Goal: Task Accomplishment & Management: Use online tool/utility

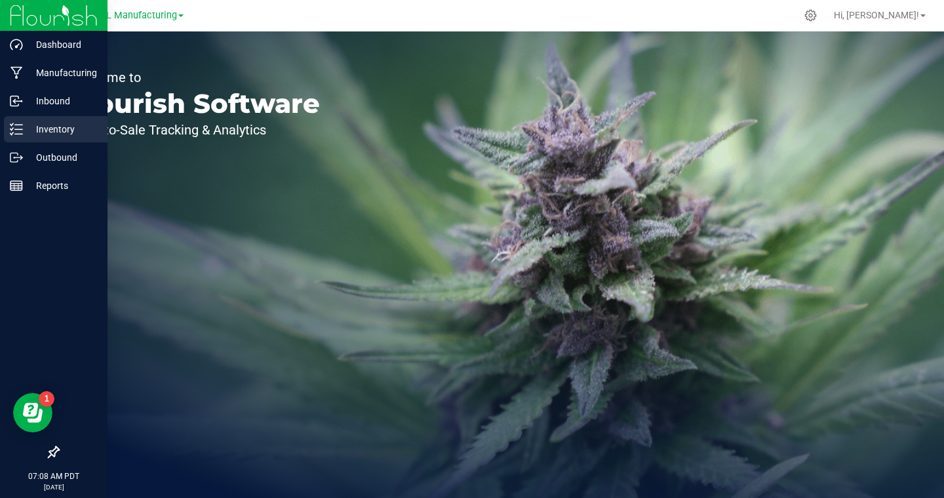
click at [41, 136] on p "Inventory" at bounding box center [62, 129] width 79 height 16
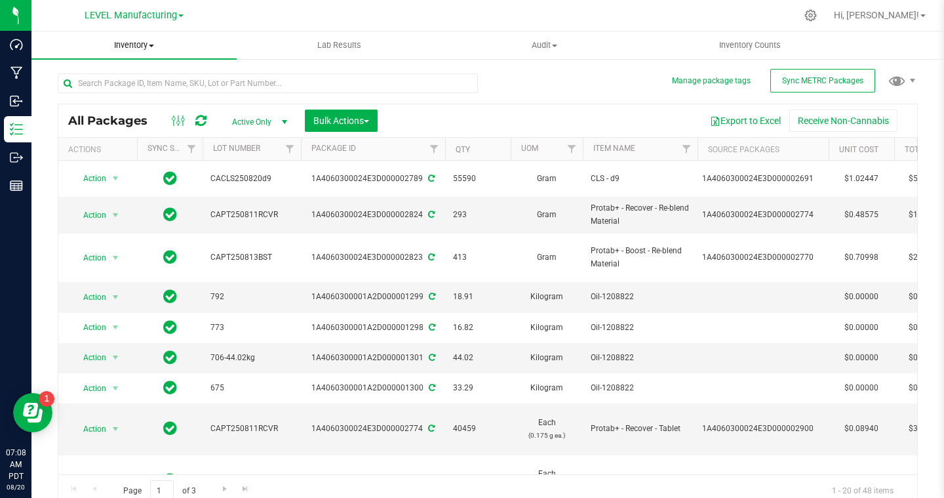
click at [148, 45] on span "Inventory" at bounding box center [133, 45] width 205 height 12
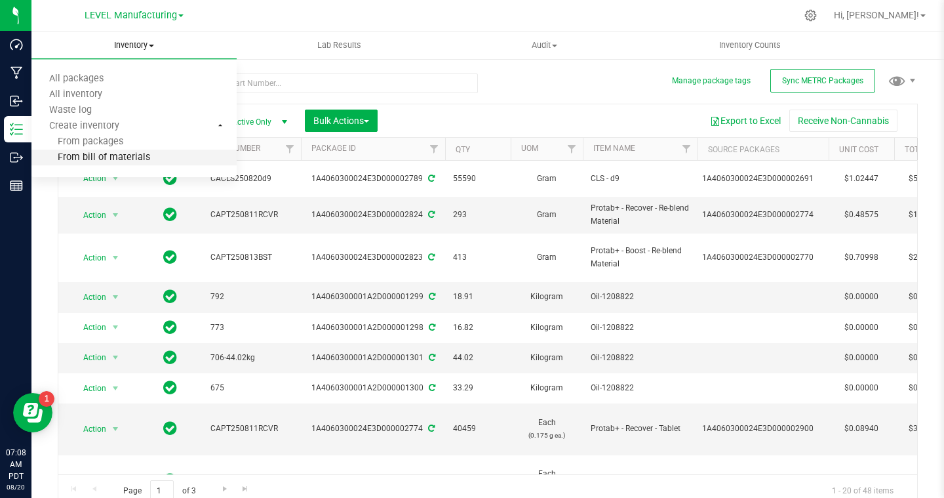
click at [112, 157] on span "From bill of materials" at bounding box center [90, 157] width 119 height 11
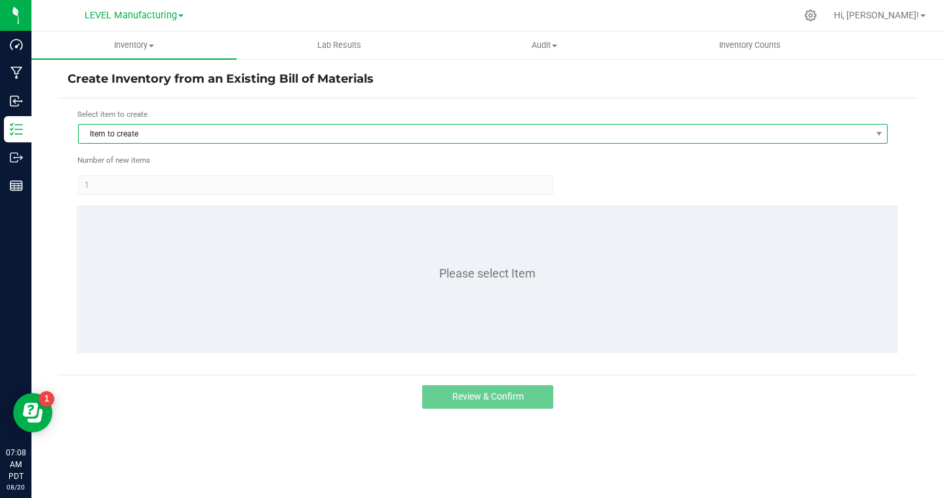
click at [201, 138] on span "Item to create" at bounding box center [475, 134] width 792 height 18
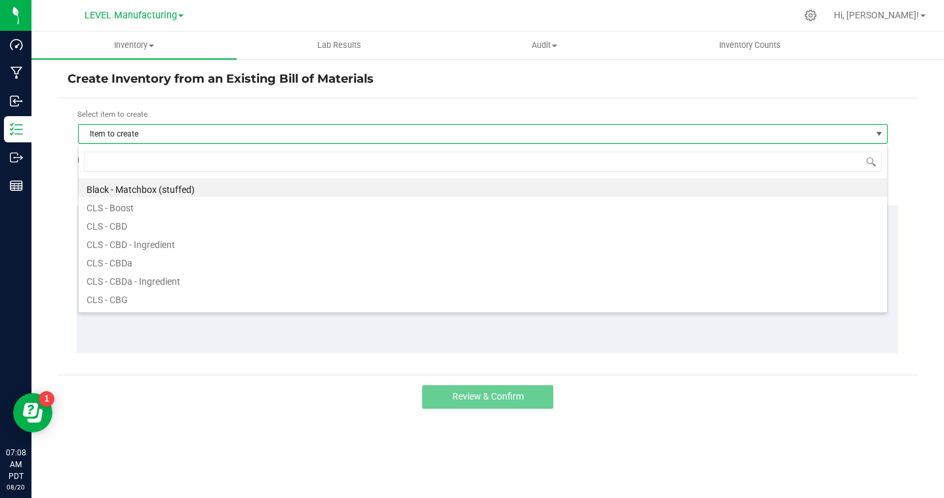
scroll to position [20, 810]
type input "REC"
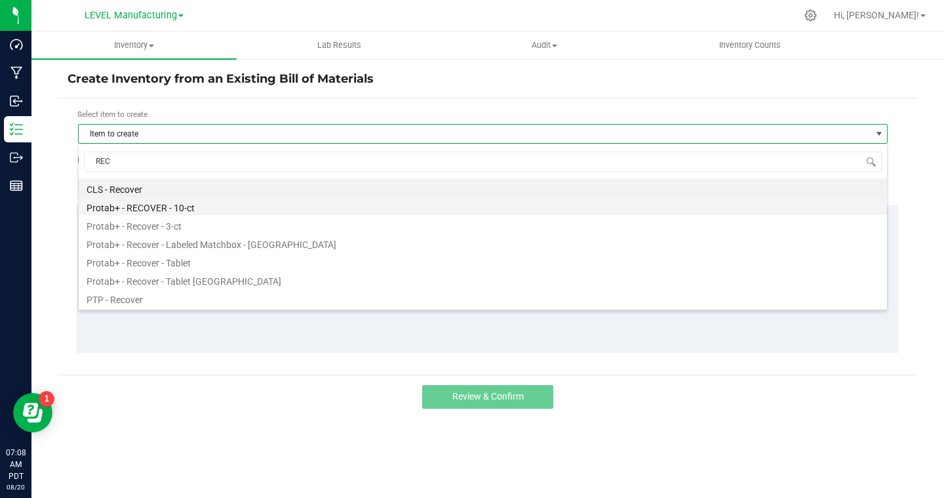
click at [170, 203] on li "Protab+ - RECOVER - 10-ct" at bounding box center [483, 206] width 808 height 18
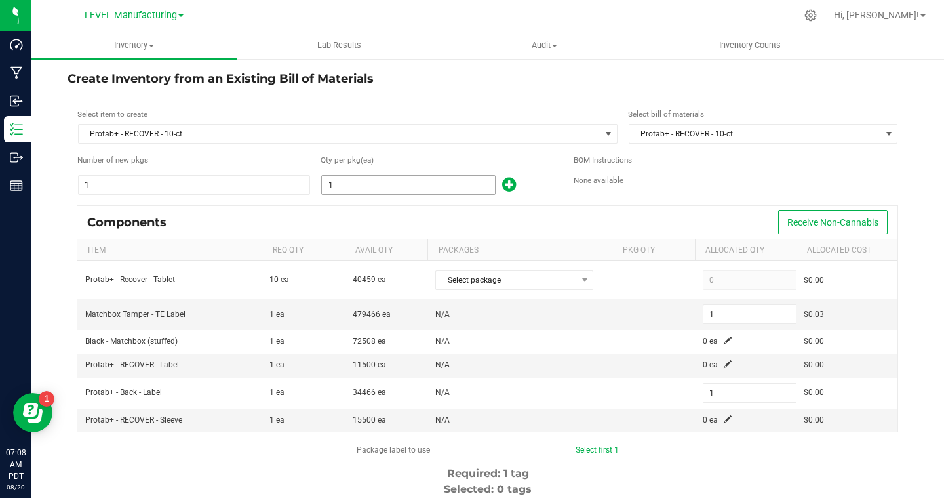
click at [329, 186] on input "1" at bounding box center [408, 185] width 173 height 18
type input "4"
type input "40"
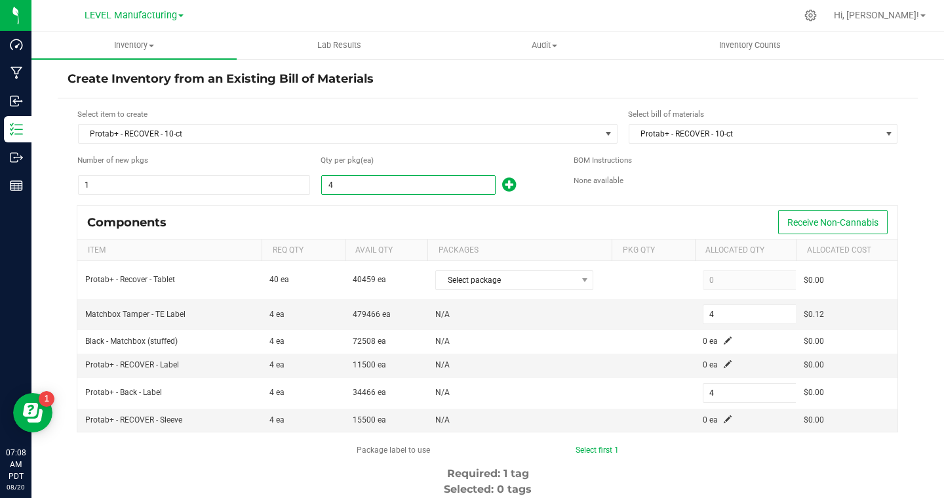
type input "40"
type input "404"
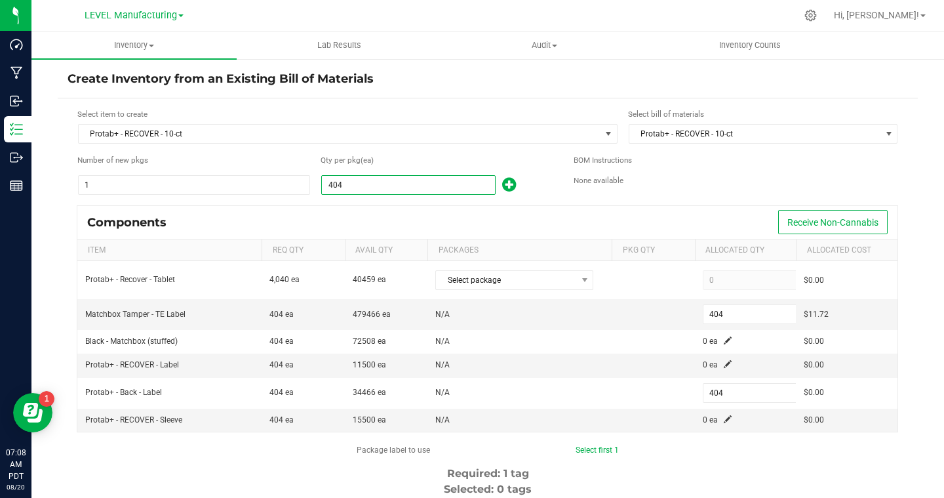
type input "4047"
type input "4,047"
click at [551, 214] on div "Components Receive Non-Cannabis" at bounding box center [487, 222] width 820 height 33
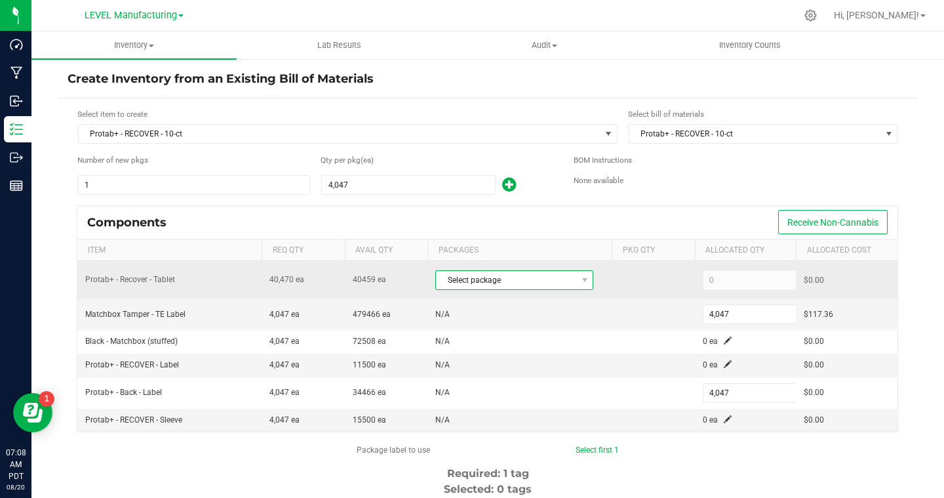
click at [536, 282] on span "Select package" at bounding box center [506, 280] width 140 height 18
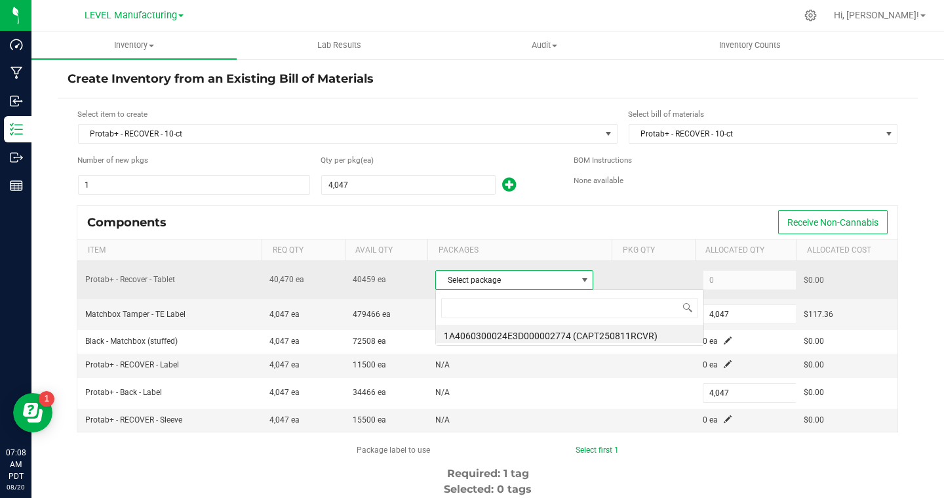
scroll to position [20, 158]
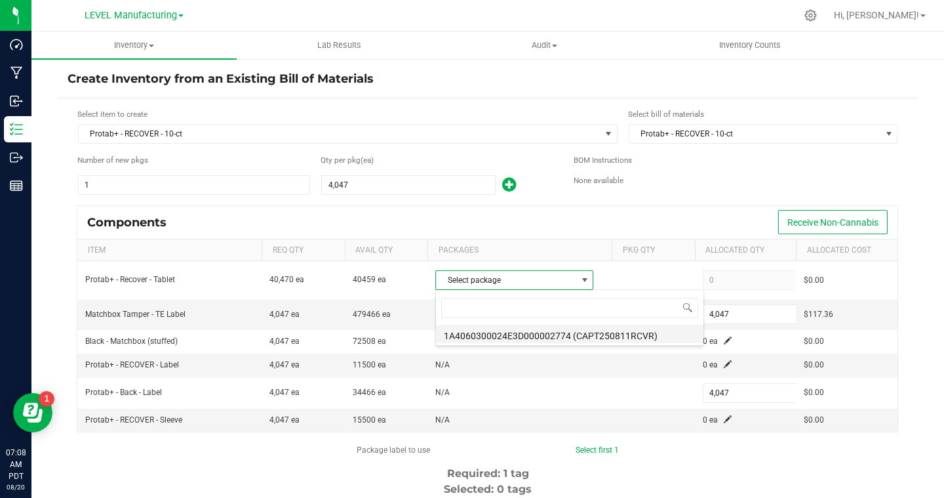
click at [555, 339] on li "1A4060300024E3D000002774 (CAPT250811RCVR)" at bounding box center [569, 334] width 267 height 18
type input "40,459"
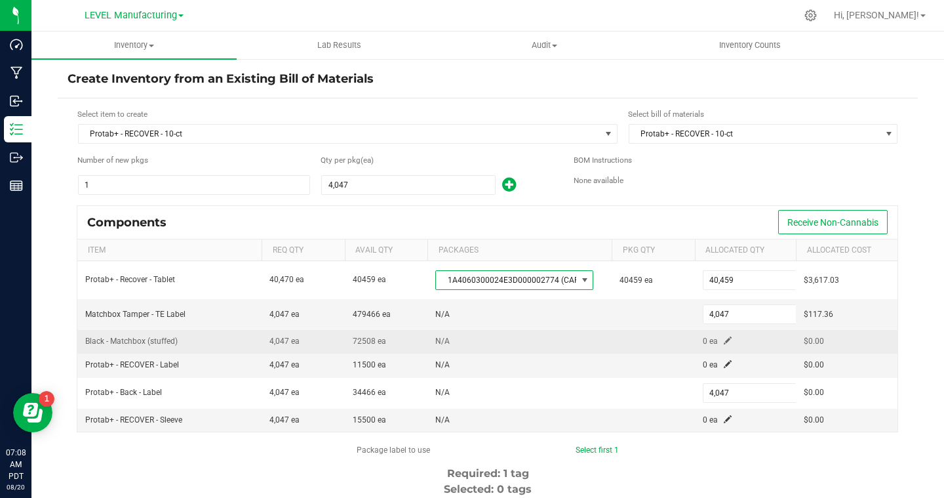
click at [726, 344] on span at bounding box center [728, 340] width 8 height 8
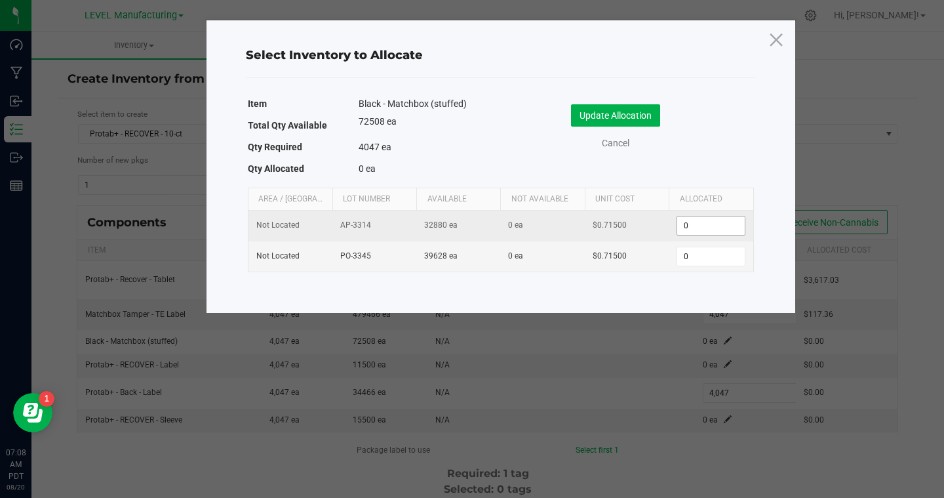
click at [733, 224] on input "0" at bounding box center [710, 225] width 67 height 18
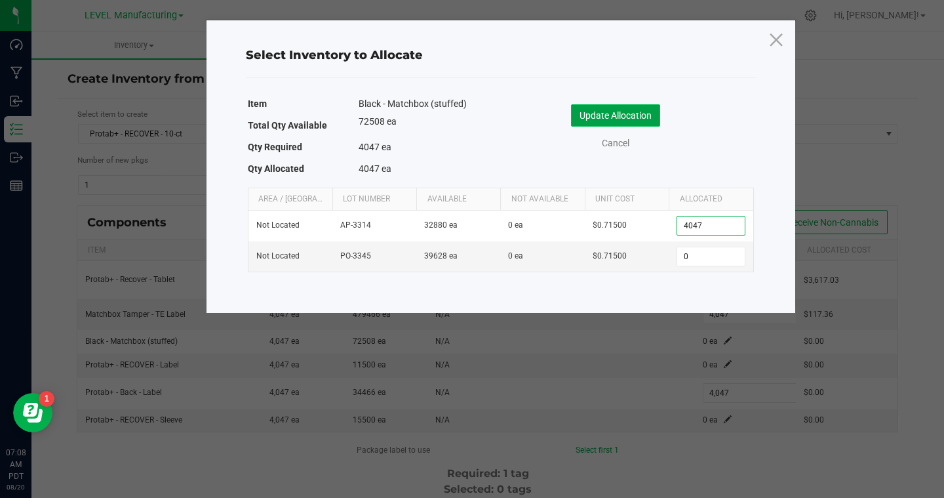
type input "4,047"
click at [609, 112] on button "Update Allocation" at bounding box center [615, 115] width 89 height 22
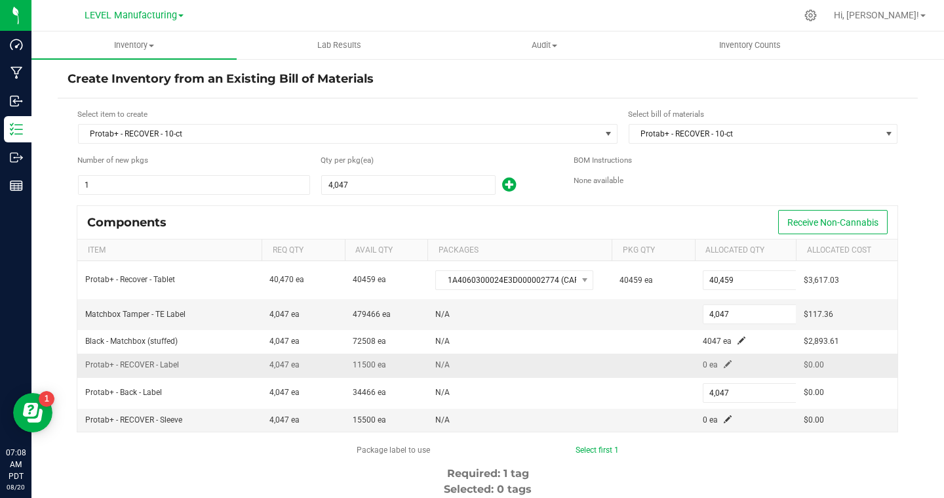
click at [722, 366] on td "0 ea" at bounding box center [746, 365] width 102 height 24
click at [724, 362] on span at bounding box center [728, 364] width 8 height 8
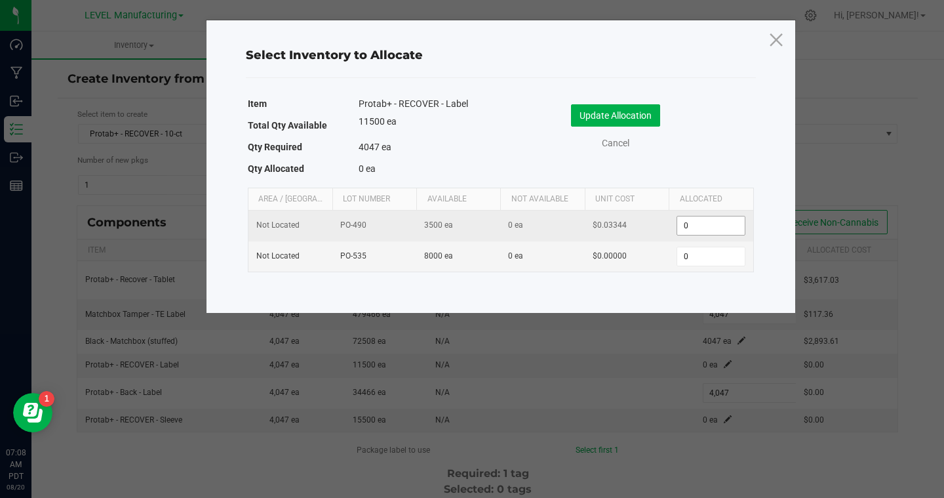
click at [690, 227] on input "0" at bounding box center [710, 225] width 67 height 18
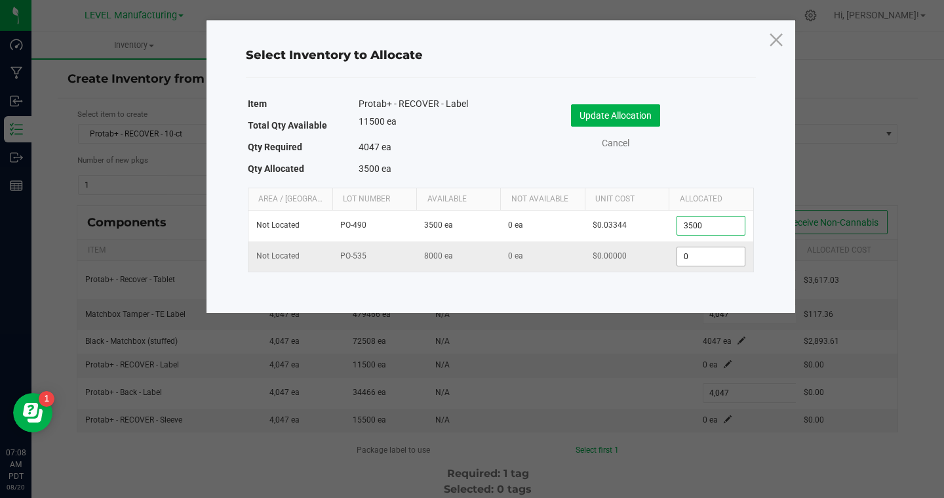
type input "3,500"
click at [690, 262] on input "0" at bounding box center [710, 256] width 67 height 18
type input "547"
click at [611, 113] on button "Update Allocation" at bounding box center [615, 115] width 89 height 22
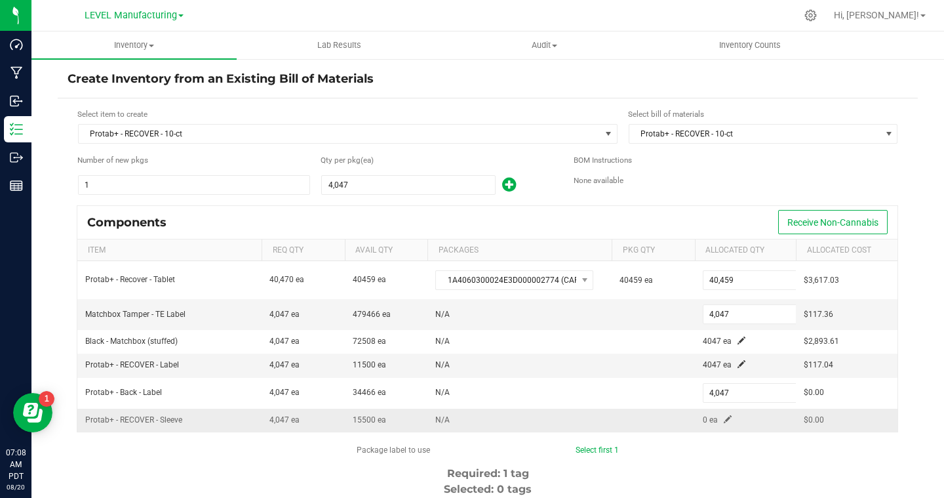
click at [725, 417] on span at bounding box center [728, 419] width 8 height 8
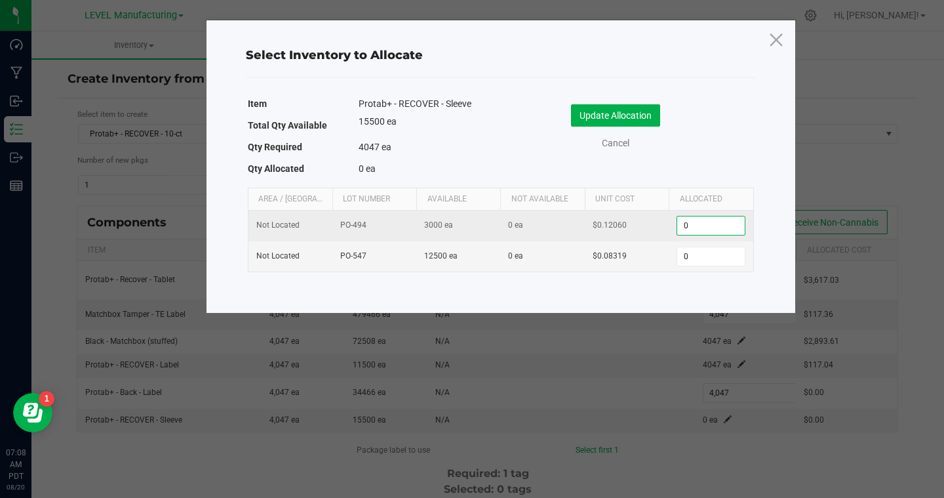
click at [724, 222] on input "0" at bounding box center [710, 225] width 67 height 18
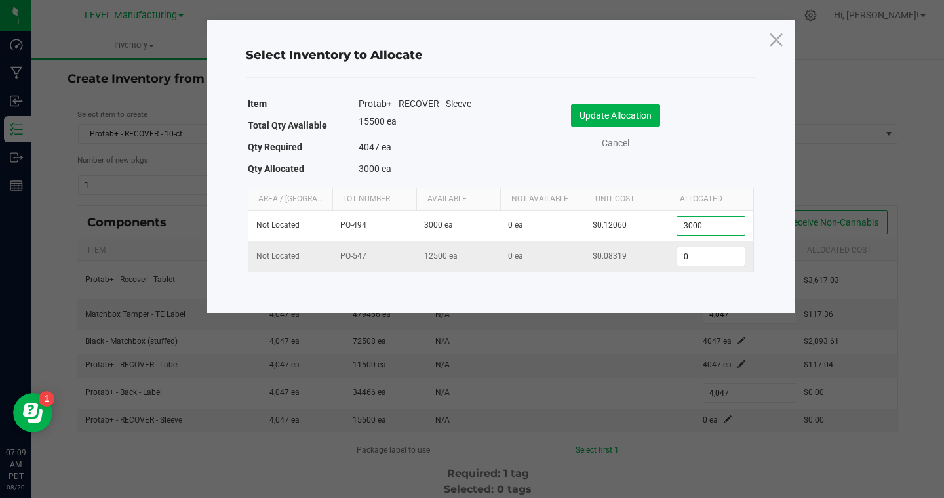
type input "3,000"
click at [710, 254] on input "0" at bounding box center [710, 256] width 67 height 18
type input "1,047"
click at [601, 106] on button "Update Allocation" at bounding box center [615, 115] width 89 height 22
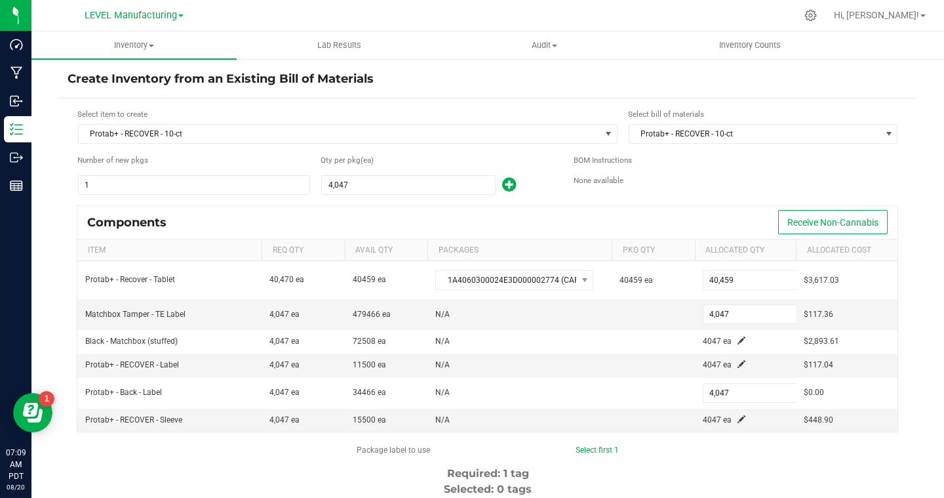
click at [694, 206] on div "Components Receive Non-Cannabis" at bounding box center [487, 222] width 820 height 33
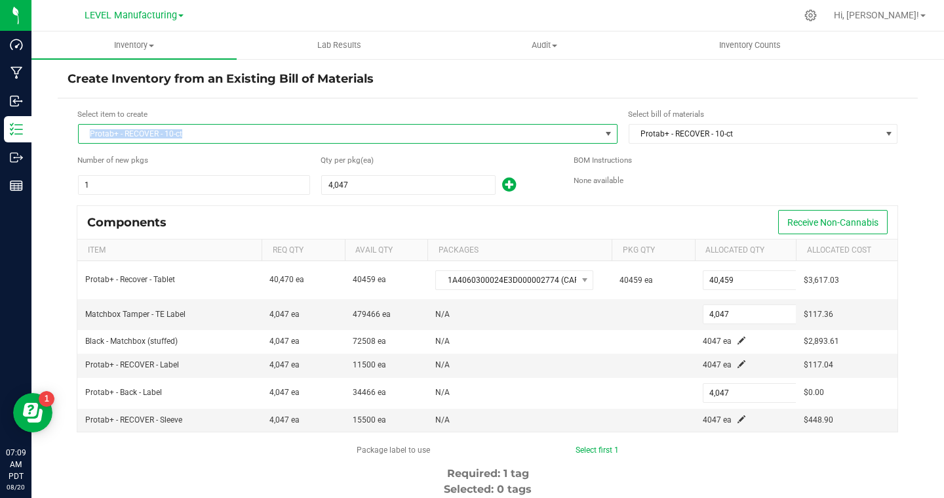
drag, startPoint x: 198, startPoint y: 134, endPoint x: 62, endPoint y: 133, distance: 136.4
click at [62, 133] on div "Select item to create Protab+ - RECOVER - 10-ct Select bill of materials Protab…" at bounding box center [488, 400] width 860 height 605
copy span "Protab+ - RECOVER - 10-ct"
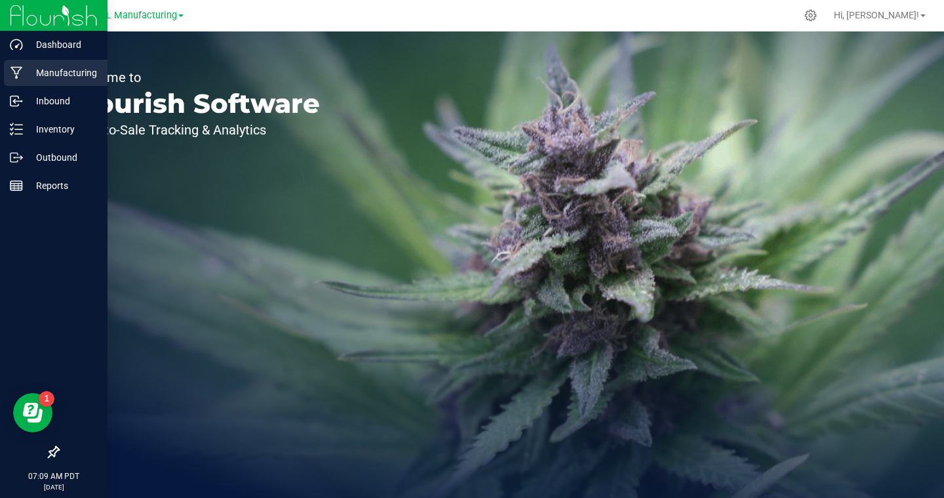
click at [23, 77] on p "Manufacturing" at bounding box center [62, 73] width 79 height 16
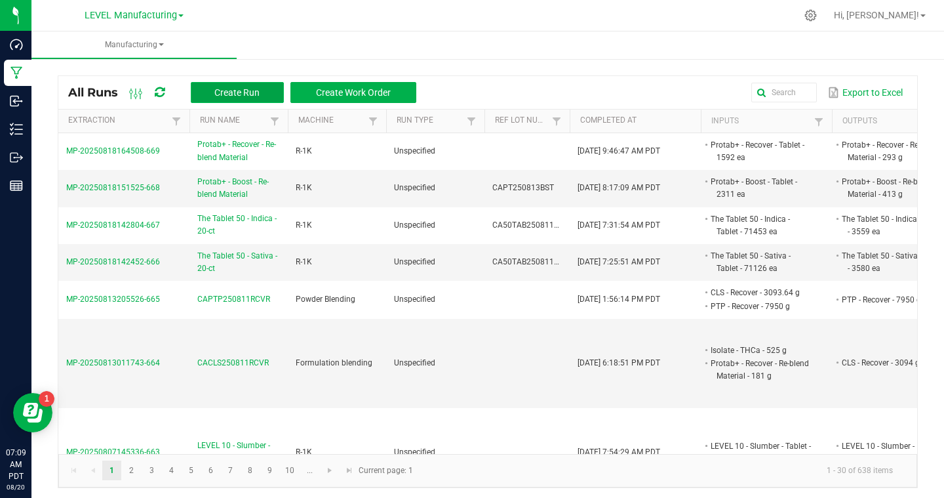
click at [226, 90] on span "Create Run" at bounding box center [236, 92] width 45 height 10
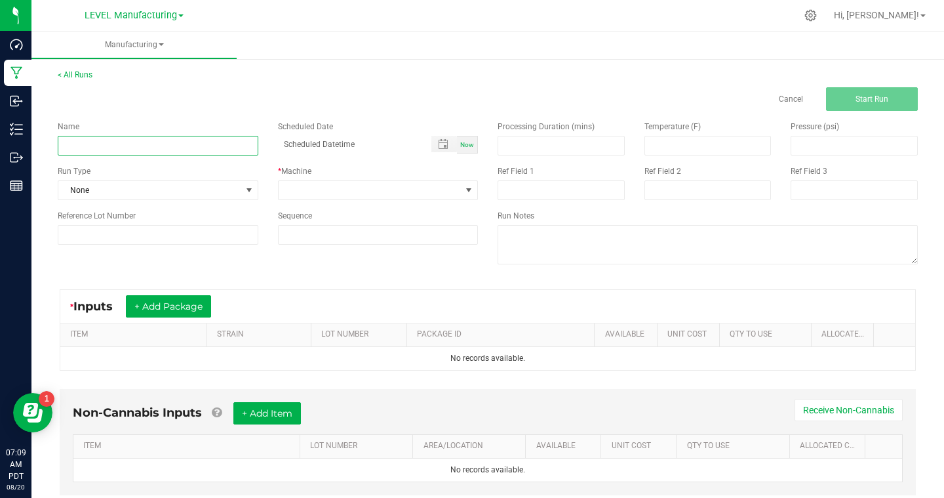
click at [207, 149] on input at bounding box center [158, 146] width 201 height 20
paste input "Protab+ - RECOVER - 10-ct"
type input "Protab+ - RECOVER - 10-ct"
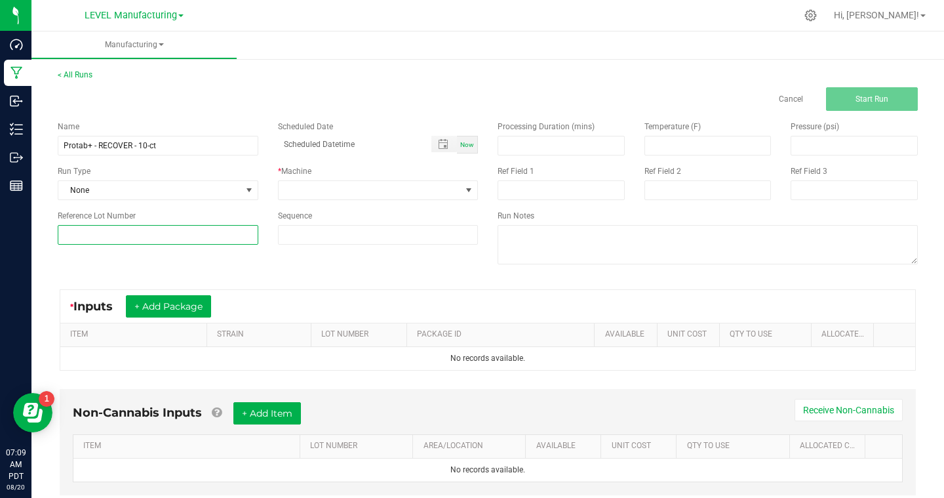
click at [168, 236] on input at bounding box center [158, 235] width 201 height 20
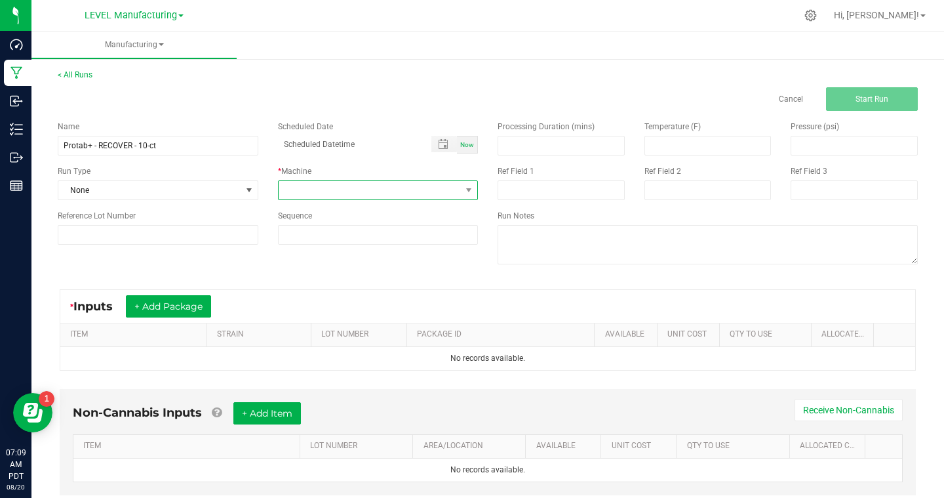
click at [344, 187] on span at bounding box center [370, 190] width 183 height 18
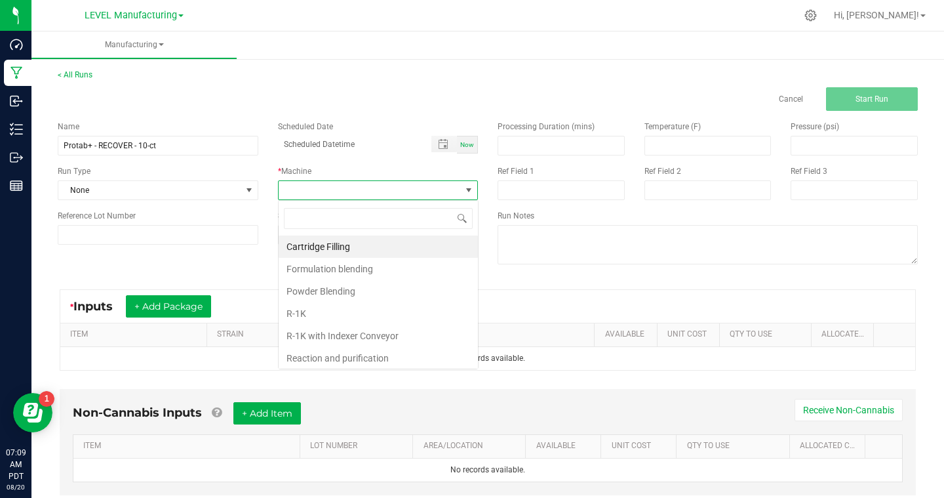
scroll to position [20, 200]
click at [342, 313] on li "R-1K" at bounding box center [378, 313] width 199 height 22
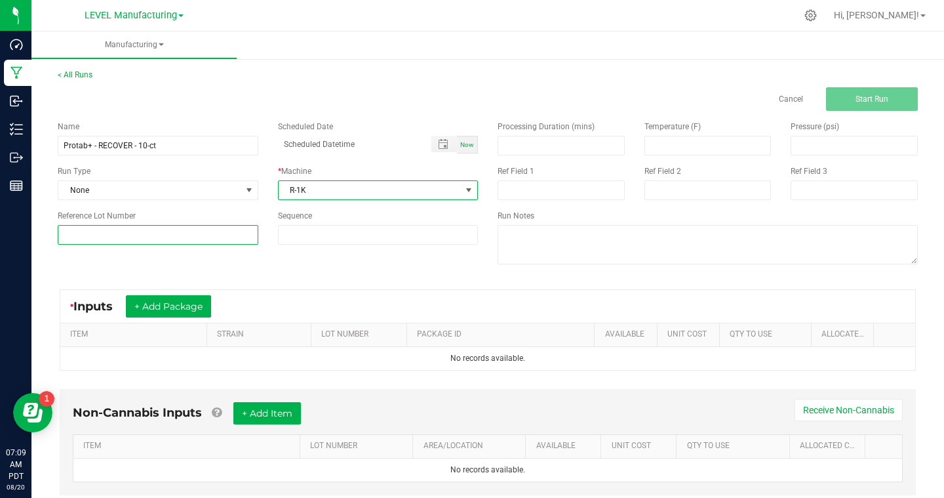
click at [196, 236] on input at bounding box center [158, 235] width 201 height 20
paste input "CAPT250811RCVR"
type input "CAPT250811RCVR"
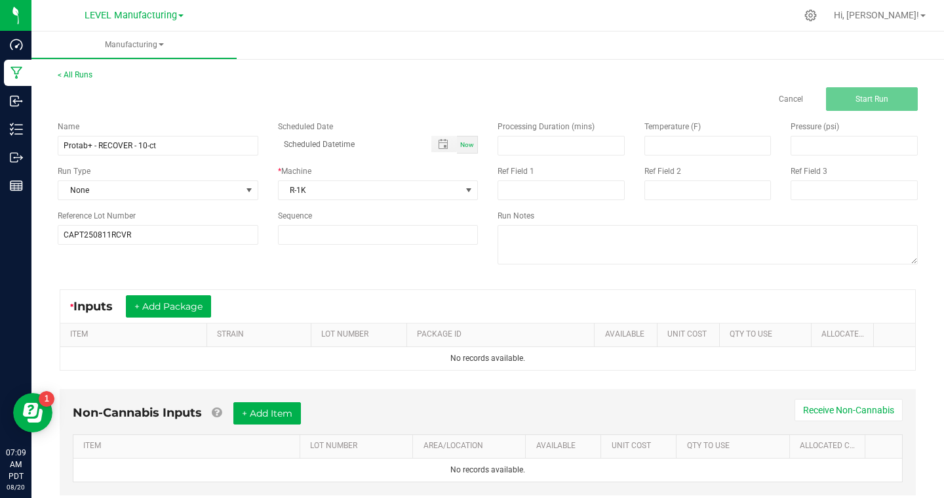
click at [404, 277] on div "* Inputs + Add Package ITEM STRAIN LOT NUMBER PACKAGE ID AVAILABLE Unit Cost QT…" at bounding box center [488, 329] width 880 height 105
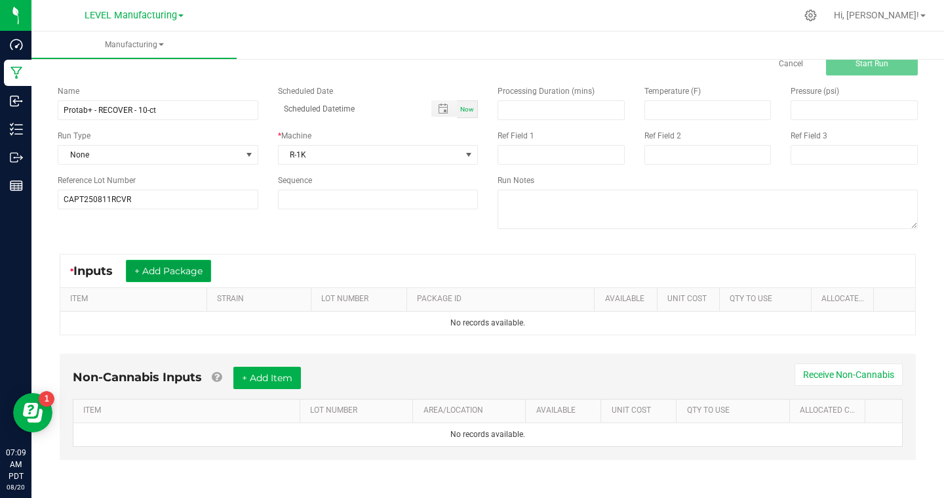
click at [208, 273] on button "+ Add Package" at bounding box center [168, 271] width 85 height 22
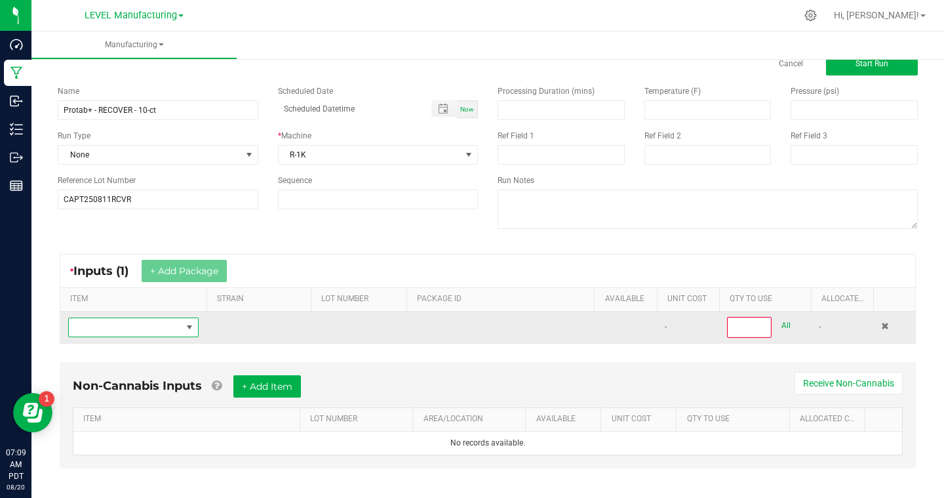
click at [190, 324] on span "NO DATA FOUND" at bounding box center [189, 327] width 10 height 10
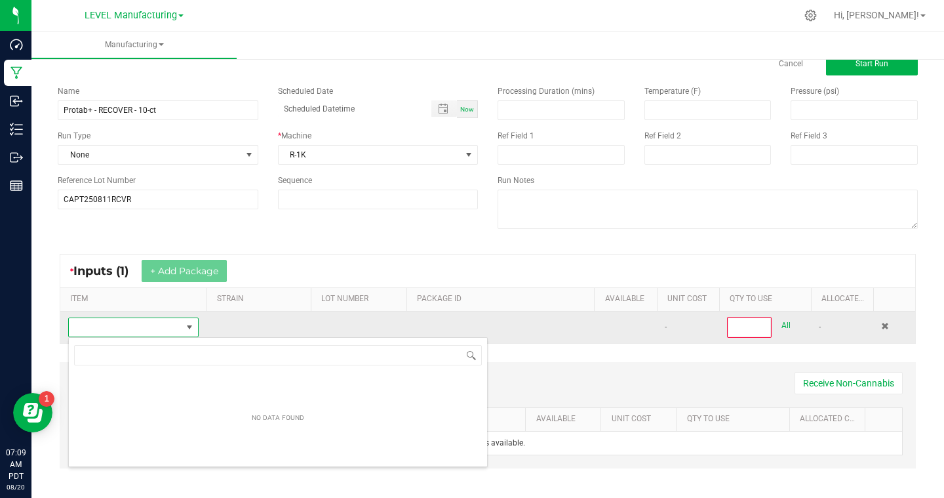
scroll to position [20, 130]
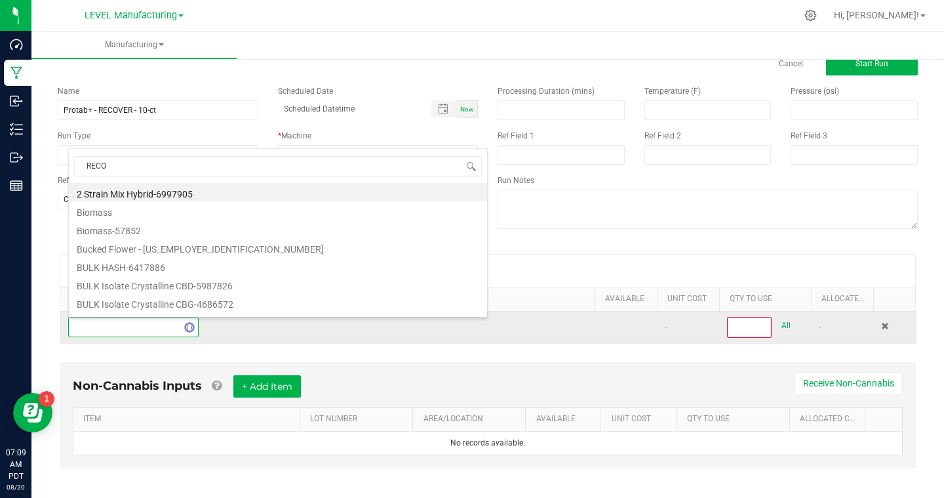
type input "RECOV"
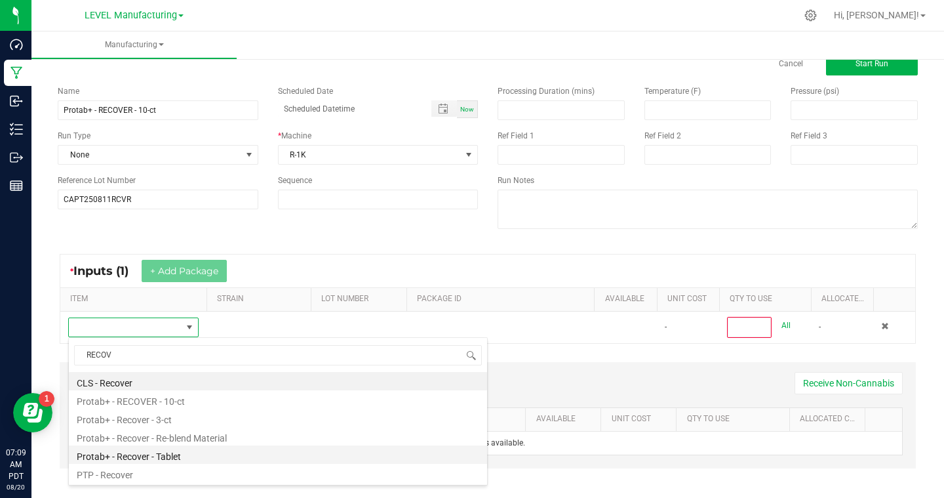
click at [163, 456] on li "Protab+ - Recover - Tablet" at bounding box center [278, 454] width 418 height 18
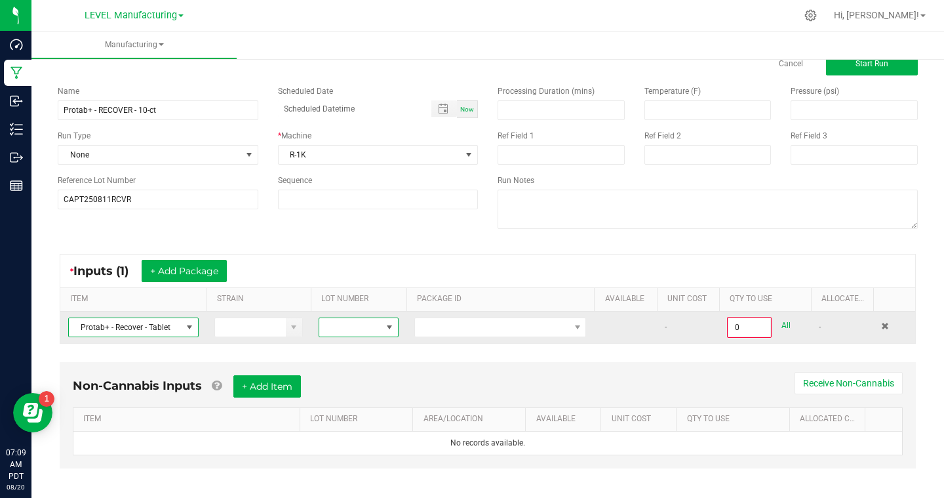
click at [387, 325] on span at bounding box center [389, 327] width 10 height 10
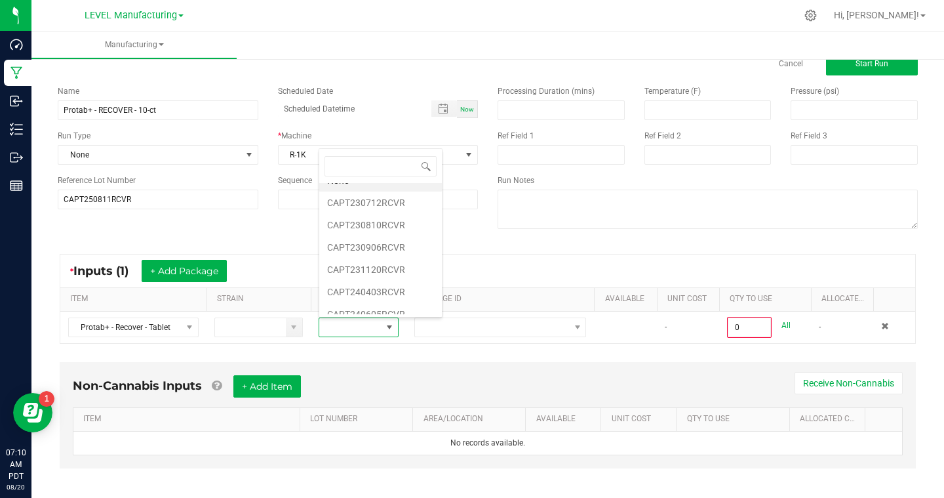
scroll to position [0, 0]
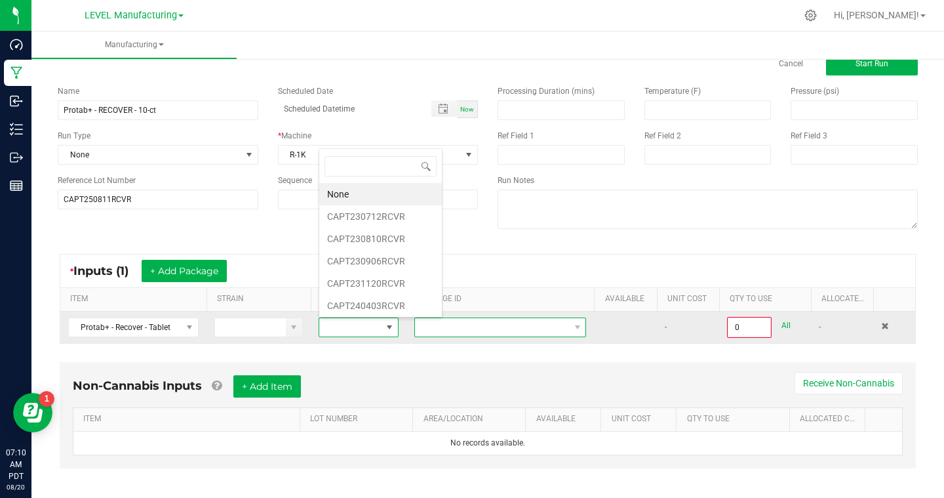
click at [486, 327] on span at bounding box center [492, 327] width 154 height 18
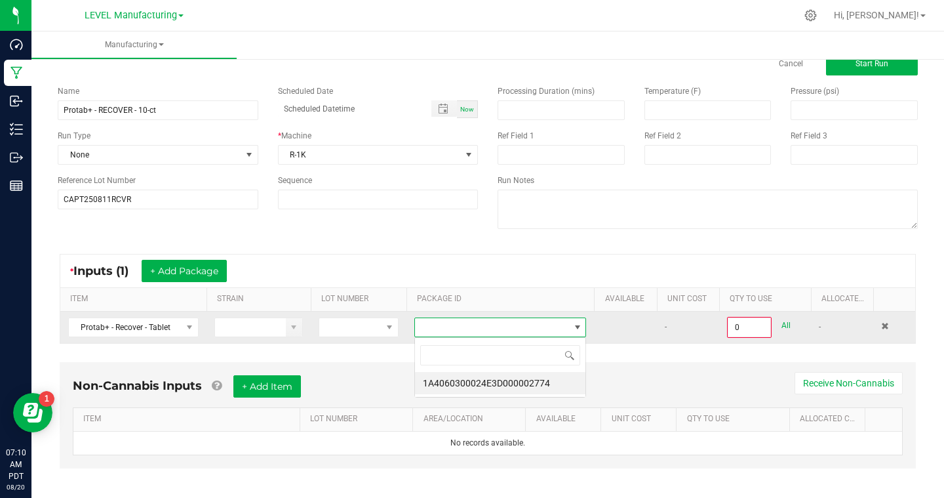
scroll to position [20, 172]
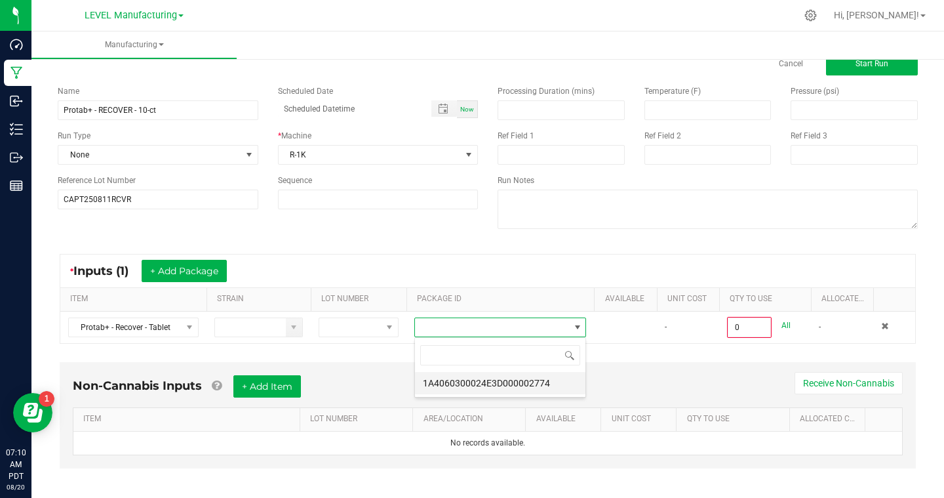
click at [545, 387] on li "1A4060300024E3D000002774" at bounding box center [500, 383] width 170 height 22
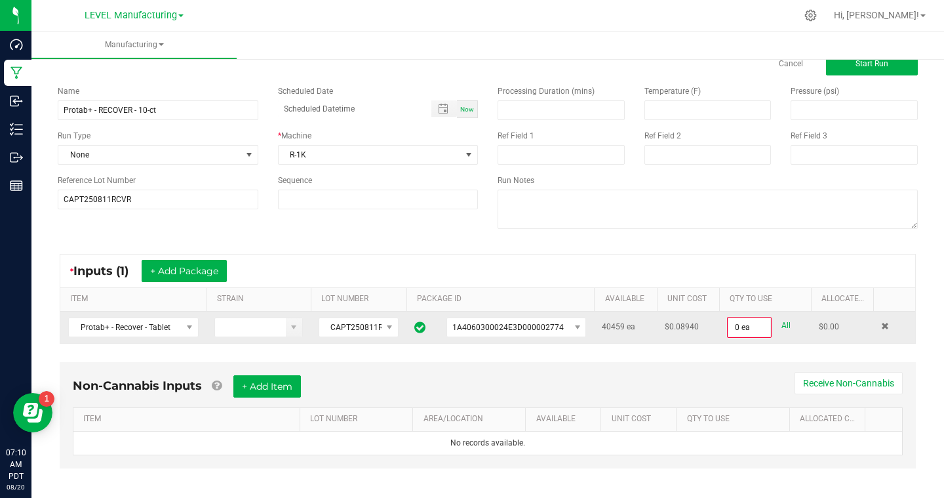
click at [785, 326] on link "All" at bounding box center [785, 326] width 9 height 18
type input "40459 ea"
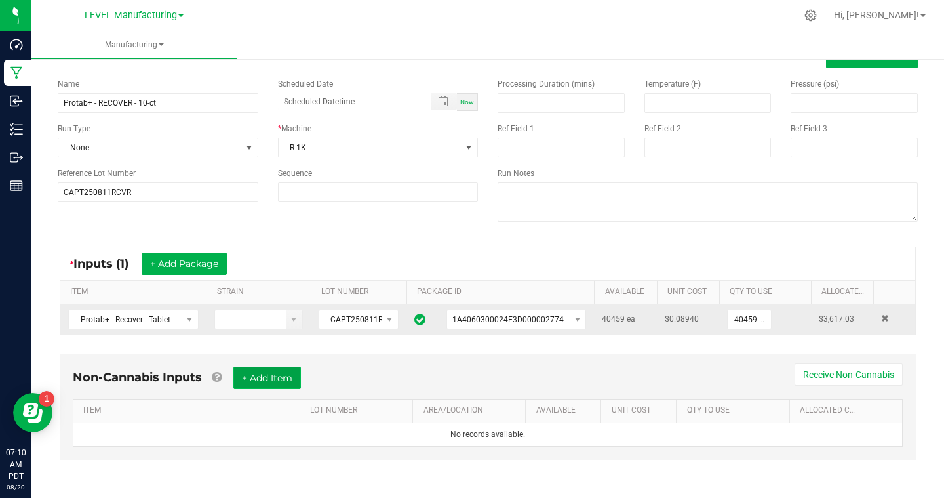
click at [292, 372] on button "+ Add Item" at bounding box center [267, 377] width 68 height 22
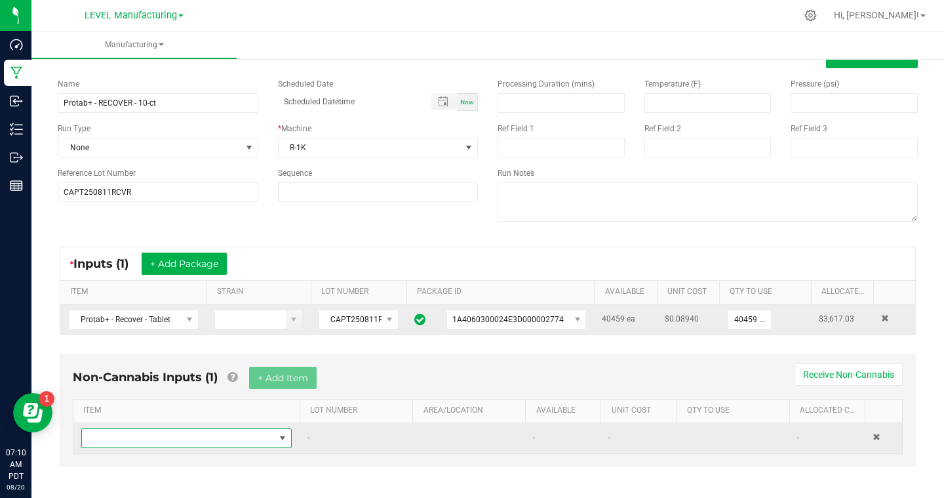
click at [254, 439] on span "NO DATA FOUND" at bounding box center [178, 438] width 193 height 18
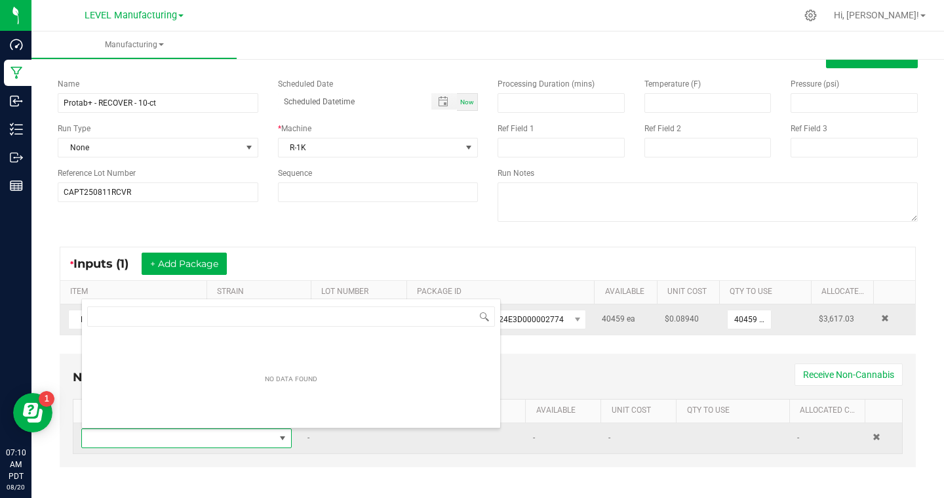
scroll to position [20, 210]
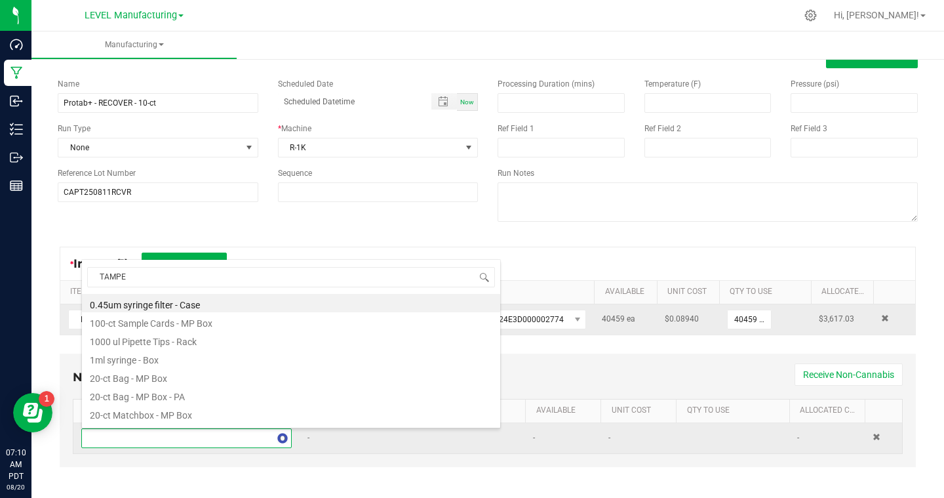
type input "TAMPER"
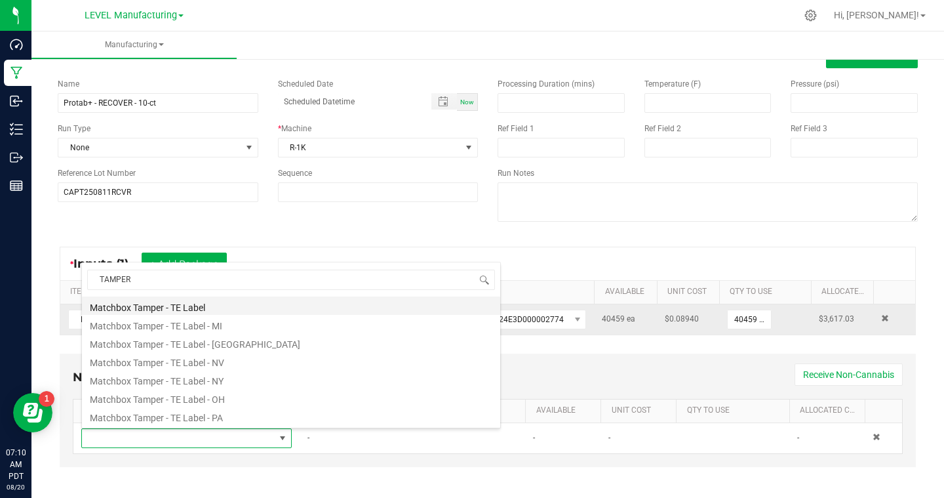
click at [204, 307] on li "Matchbox Tamper - TE Label" at bounding box center [291, 305] width 418 height 18
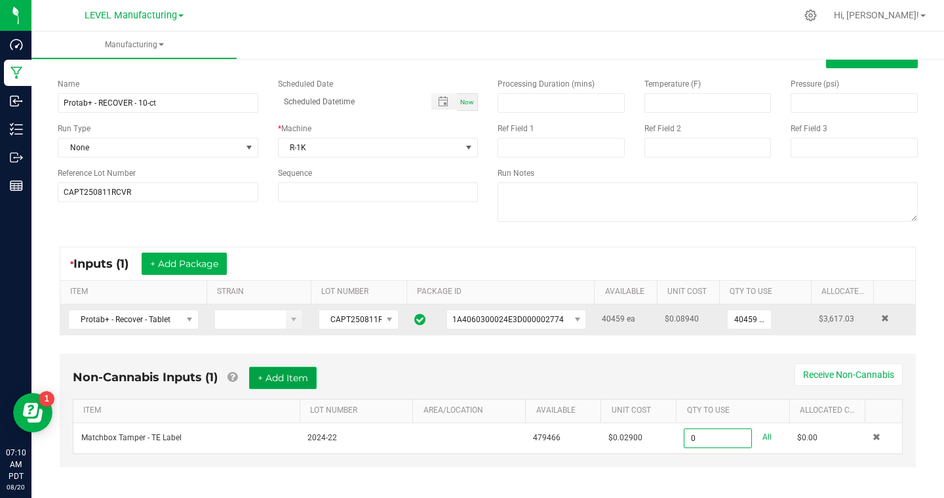
type input "0 ea"
click at [285, 376] on button "+ Add Item" at bounding box center [283, 377] width 68 height 22
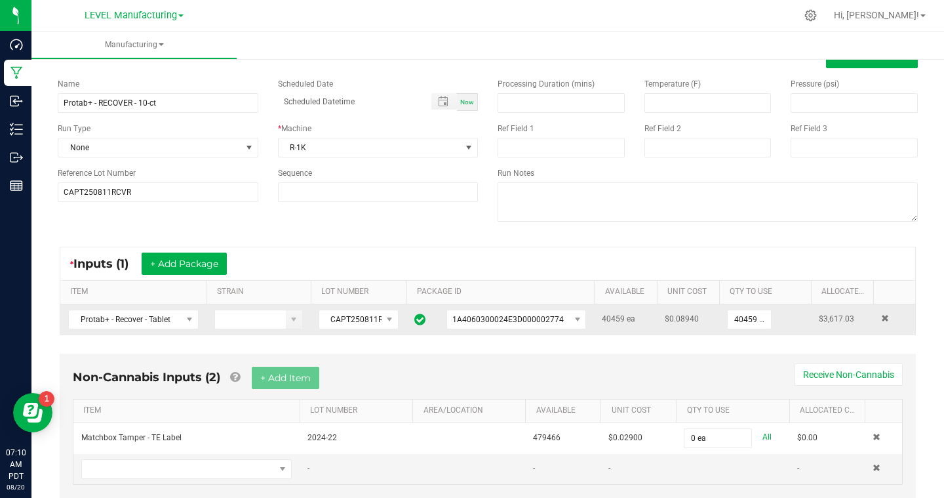
scroll to position [80, 0]
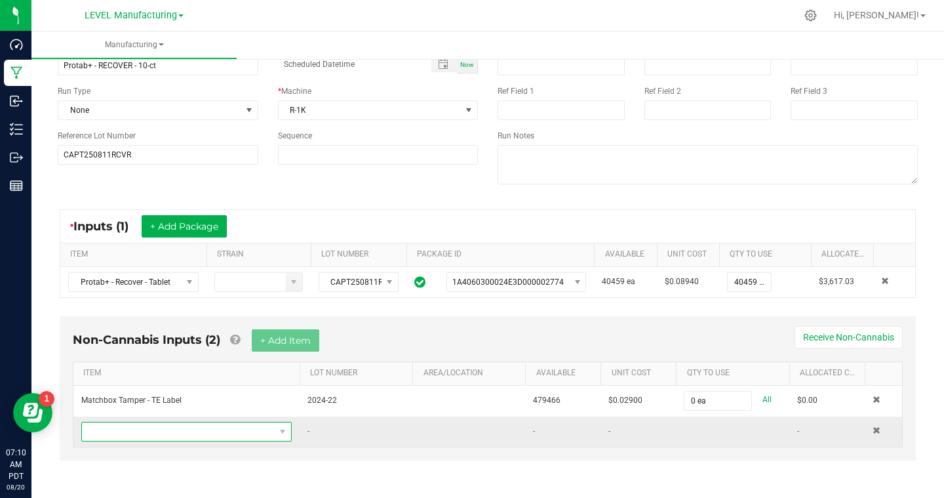
click at [276, 429] on span "NO DATA FOUND" at bounding box center [283, 431] width 16 height 18
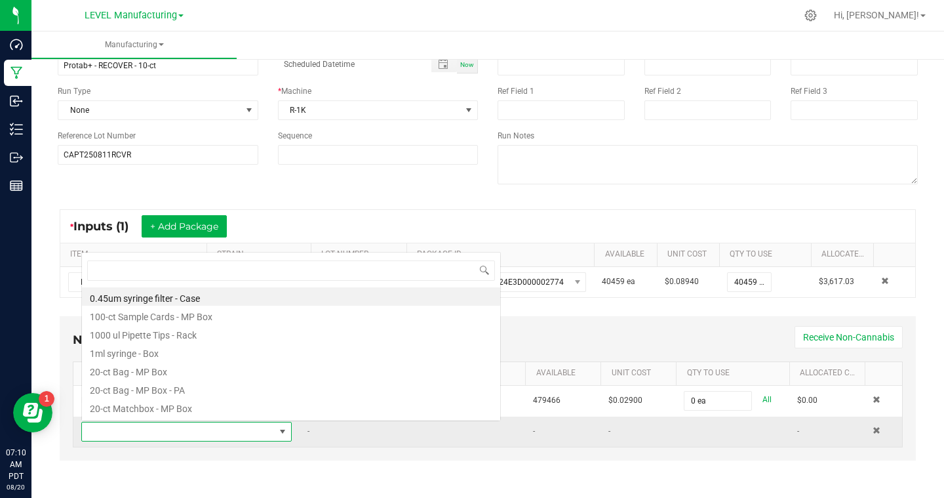
scroll to position [20, 210]
type input "BLACK"
click at [214, 314] on li "Black - Matchbox (stuffed)" at bounding box center [291, 314] width 418 height 18
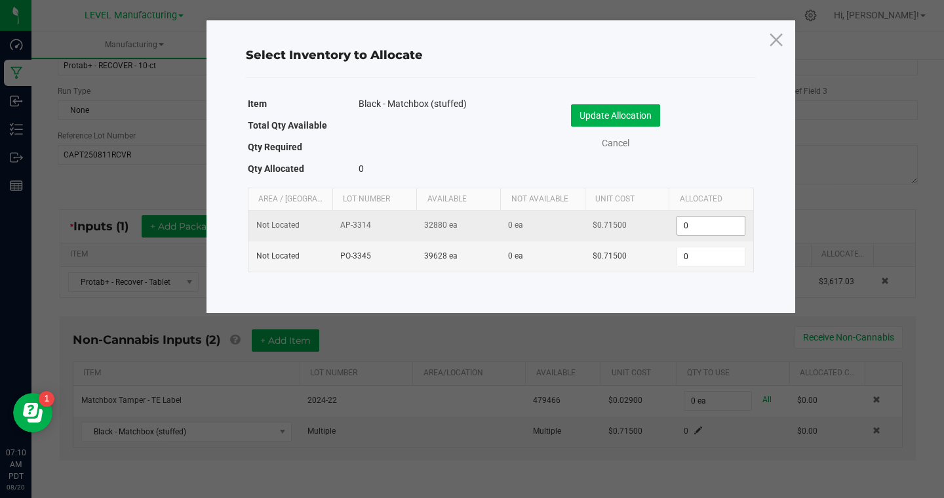
click at [688, 222] on input "0" at bounding box center [710, 225] width 67 height 18
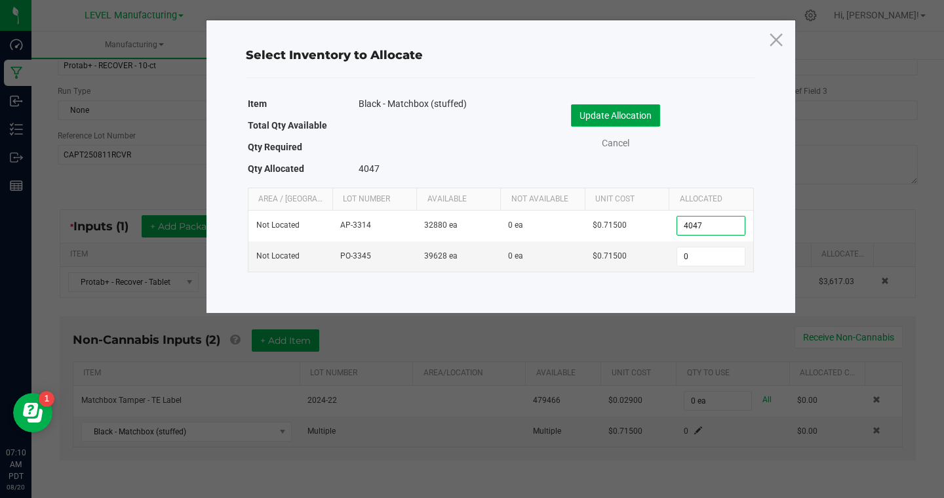
type input "4,047"
click at [589, 115] on button "Update Allocation" at bounding box center [615, 115] width 89 height 22
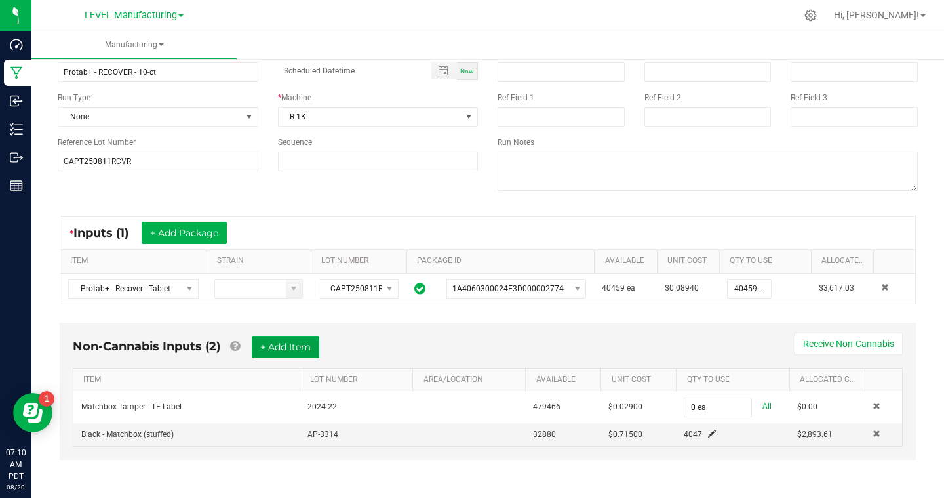
click at [286, 344] on button "+ Add Item" at bounding box center [286, 347] width 68 height 22
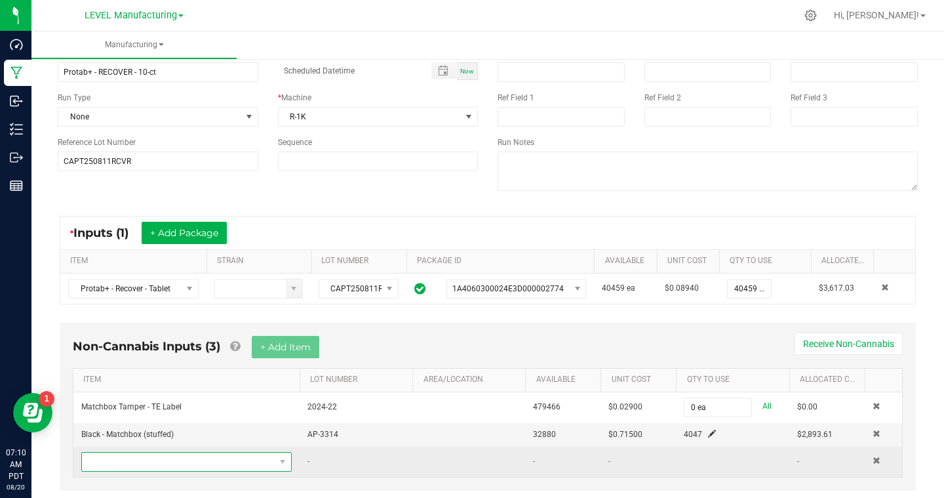
click at [210, 461] on span "NO DATA FOUND" at bounding box center [178, 461] width 193 height 18
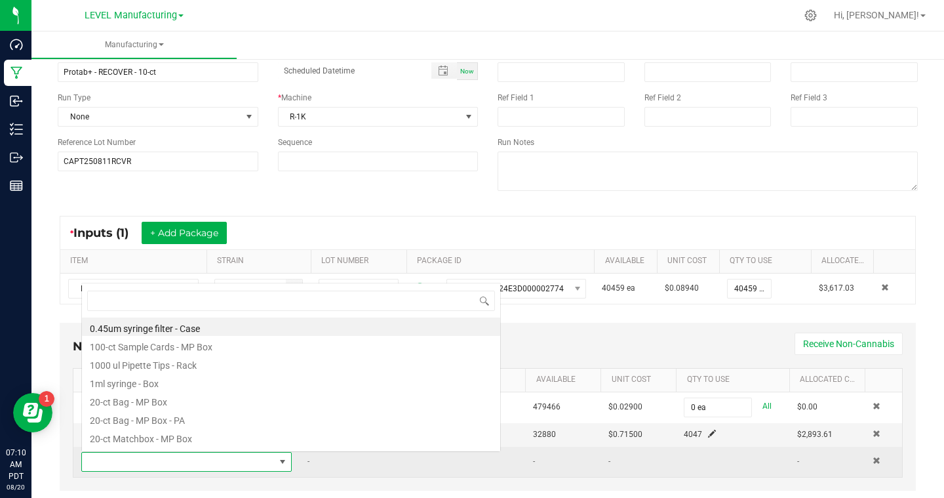
scroll to position [20, 210]
type input "RECOVER"
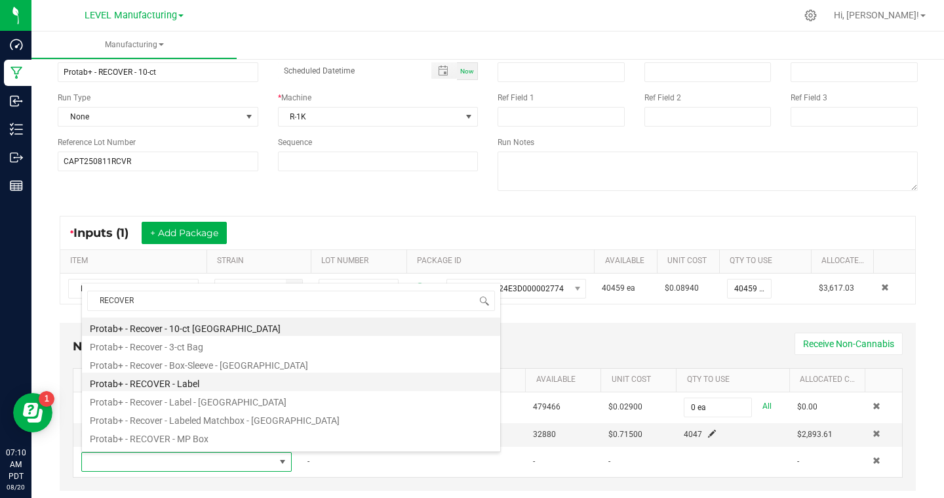
click at [204, 384] on li "Protab+ - RECOVER - Label" at bounding box center [291, 381] width 418 height 18
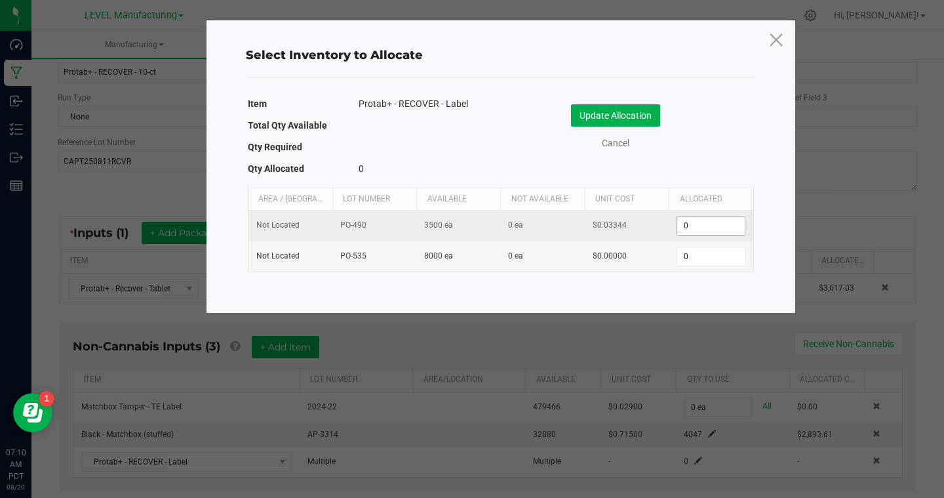
click at [703, 227] on input "0" at bounding box center [710, 225] width 67 height 18
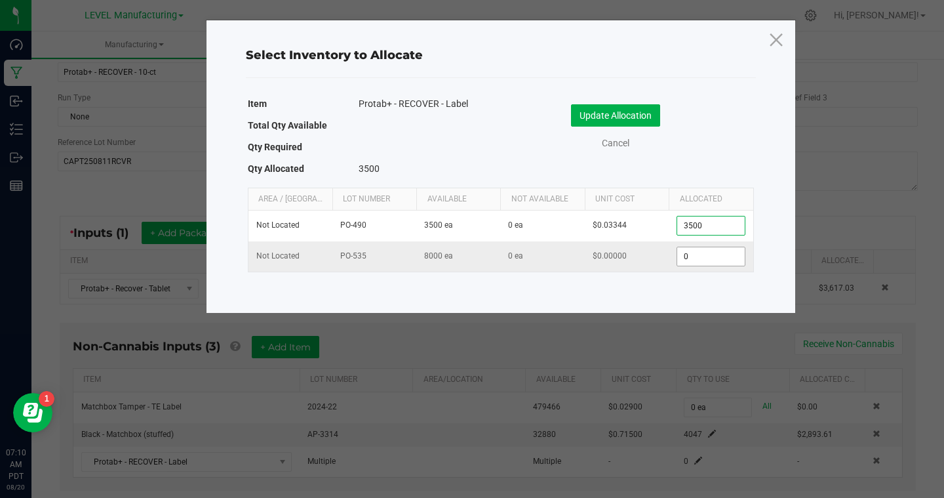
type input "3,500"
click at [696, 254] on input "0" at bounding box center [710, 256] width 67 height 18
type input "547"
click at [644, 109] on button "Update Allocation" at bounding box center [615, 115] width 89 height 22
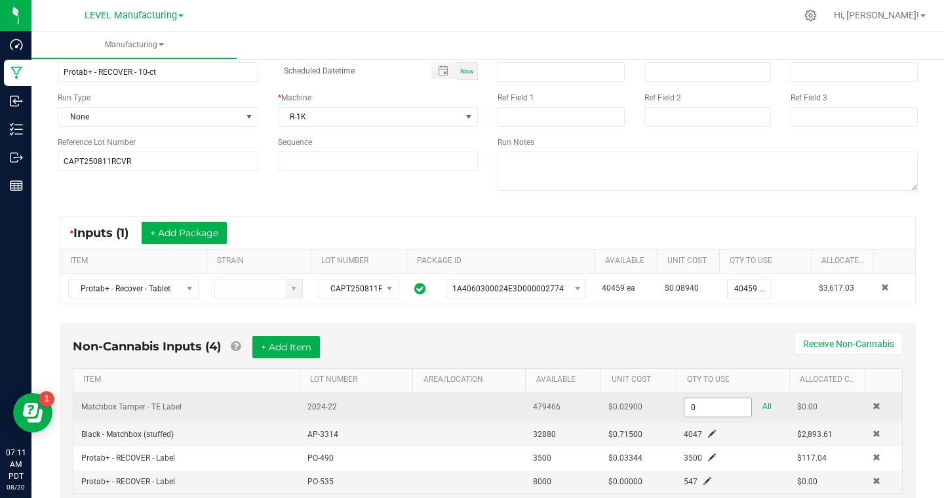
click at [705, 404] on input "0" at bounding box center [717, 407] width 67 height 18
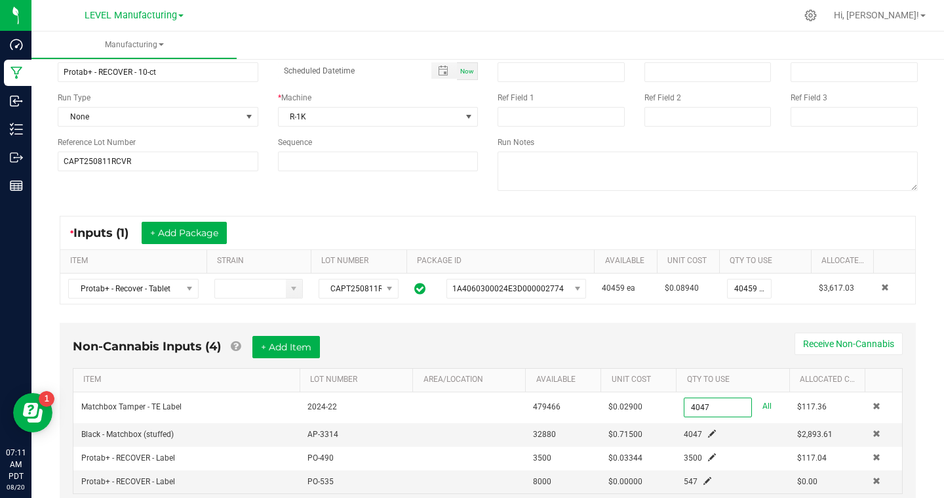
type input "4047 ea"
click at [758, 332] on div "Non-Cannabis Inputs (4) + Add Item Receive Non-Cannabis ITEM LOT NUMBER AREA/LO…" at bounding box center [488, 415] width 856 height 184
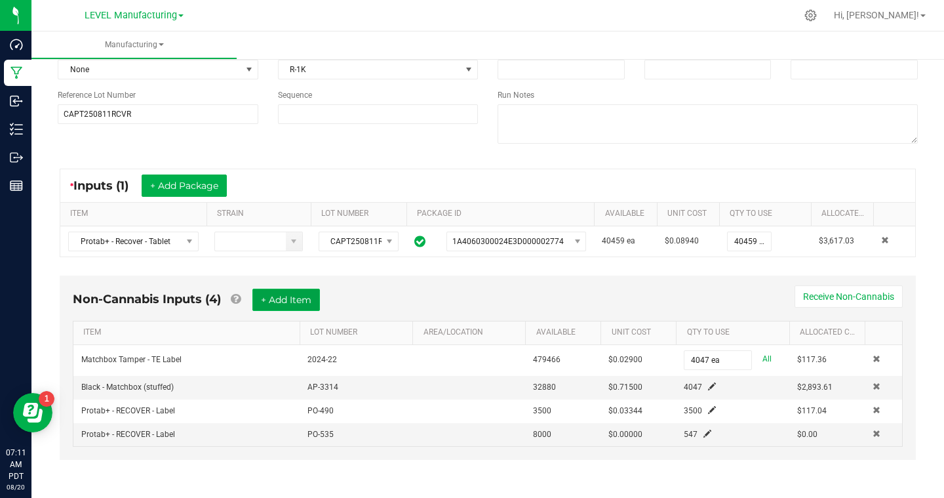
click at [308, 303] on button "+ Add Item" at bounding box center [286, 299] width 68 height 22
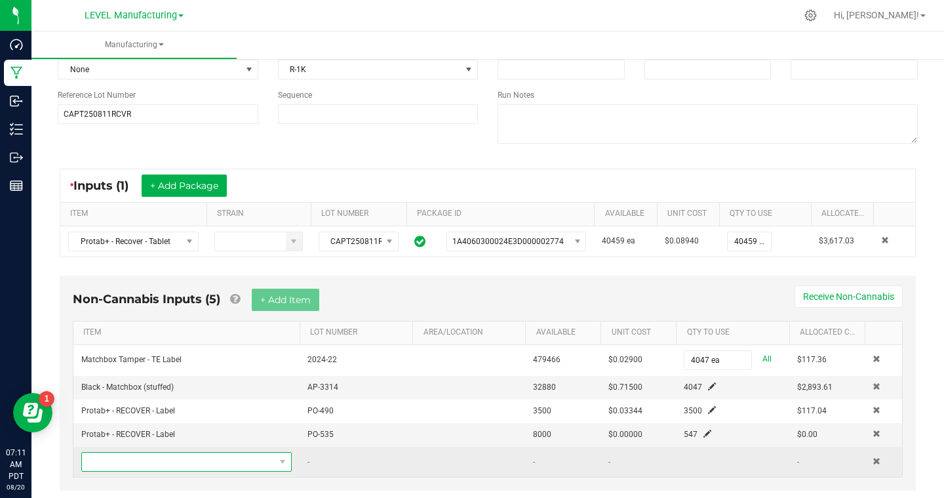
click at [227, 452] on span "NO DATA FOUND" at bounding box center [178, 461] width 193 height 18
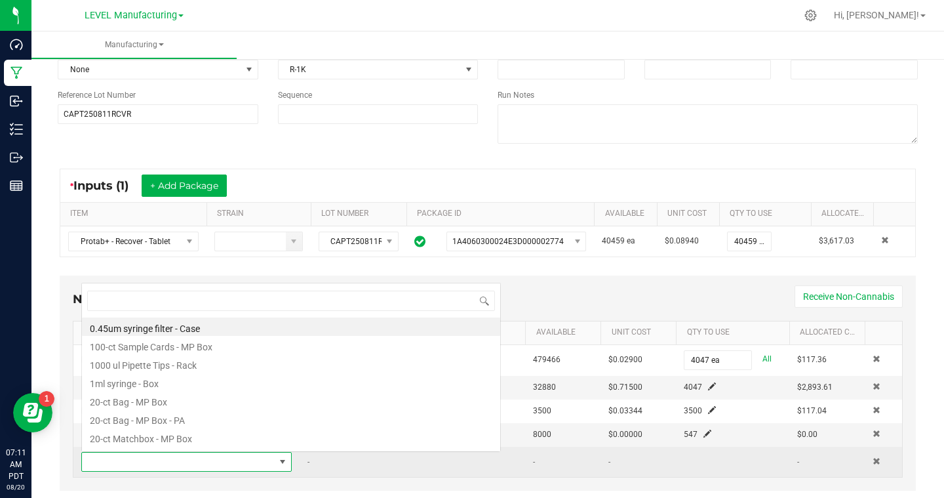
scroll to position [20, 210]
type input "S"
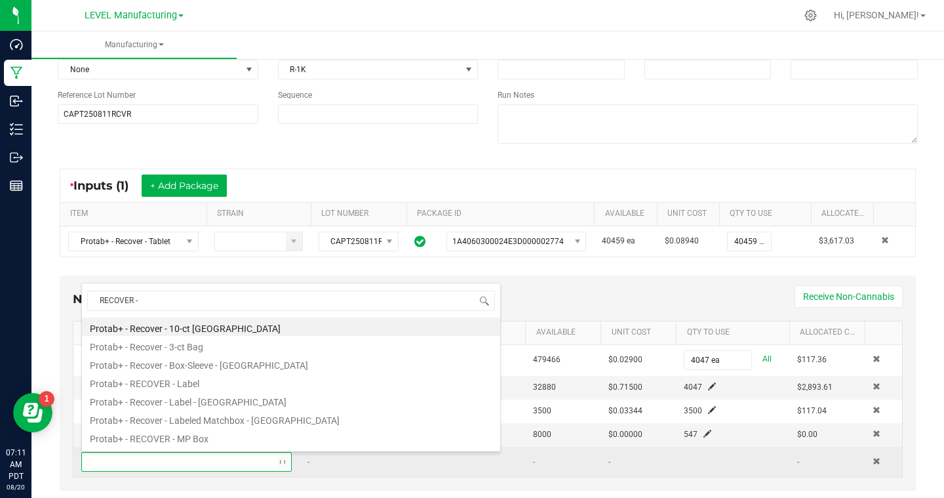
type input "RECOVER - S"
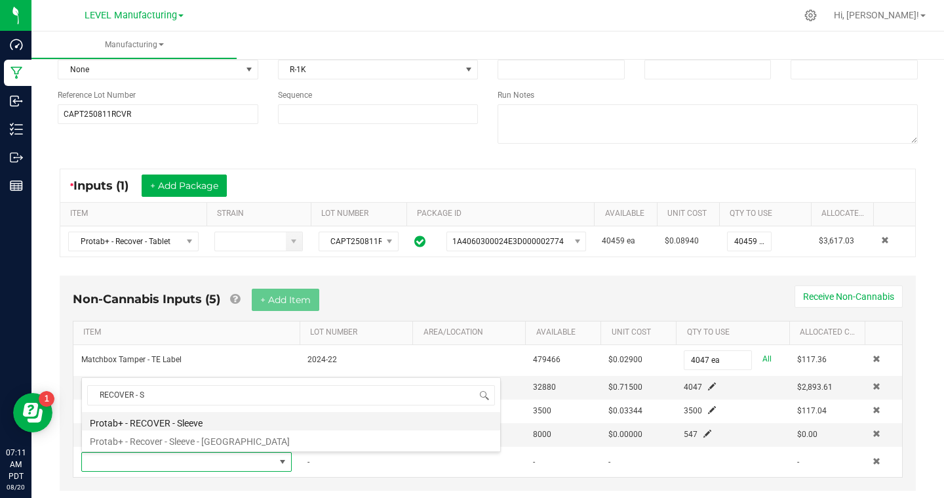
click at [187, 422] on li "Protab+ - RECOVER - Sleeve" at bounding box center [291, 421] width 418 height 18
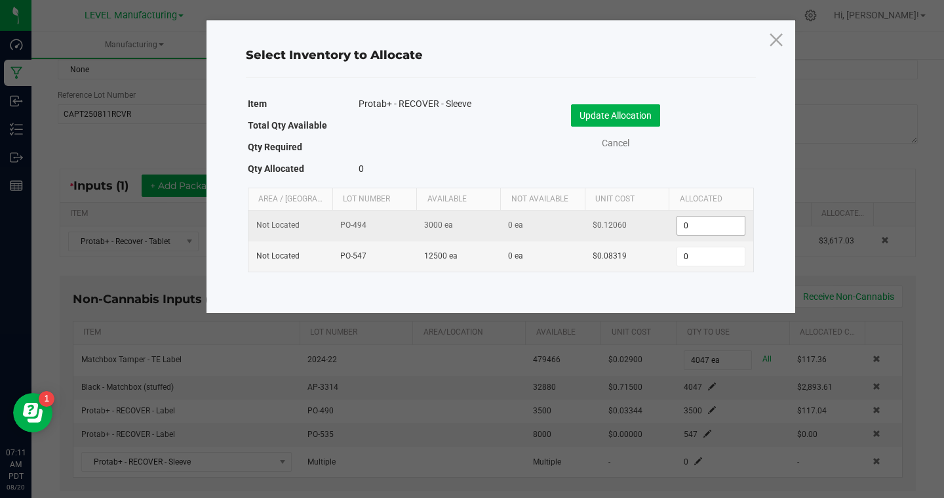
click at [698, 224] on input "0" at bounding box center [710, 225] width 67 height 18
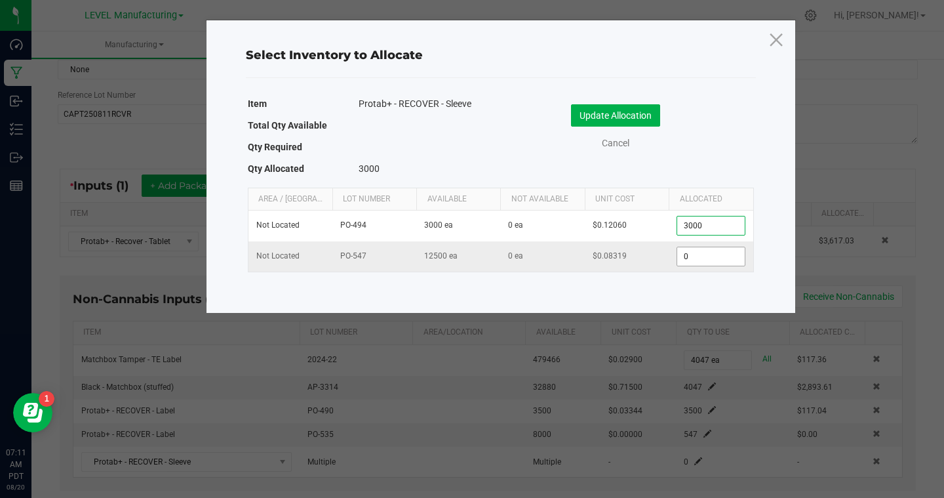
type input "3,000"
click at [698, 255] on input "0" at bounding box center [710, 256] width 67 height 18
type input "1,047"
click at [612, 109] on button "Update Allocation" at bounding box center [615, 115] width 89 height 22
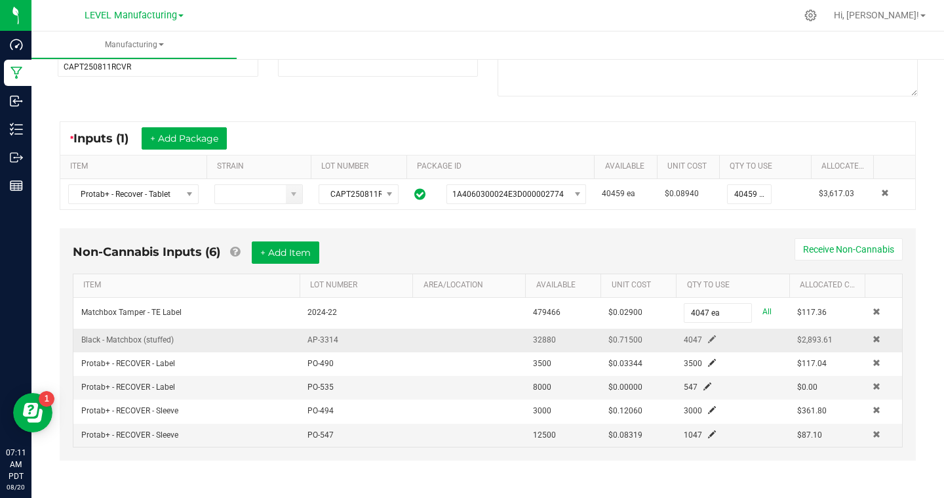
scroll to position [0, 0]
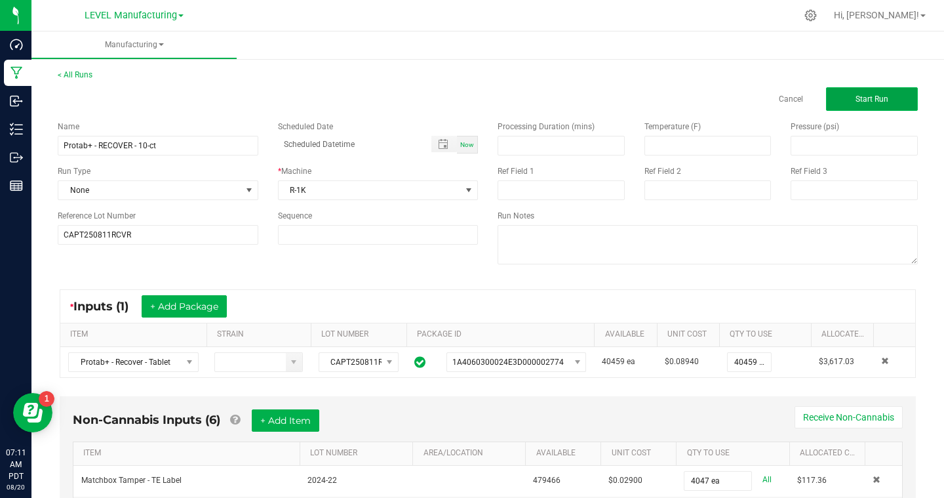
click at [854, 96] on button "Start Run" at bounding box center [872, 99] width 92 height 24
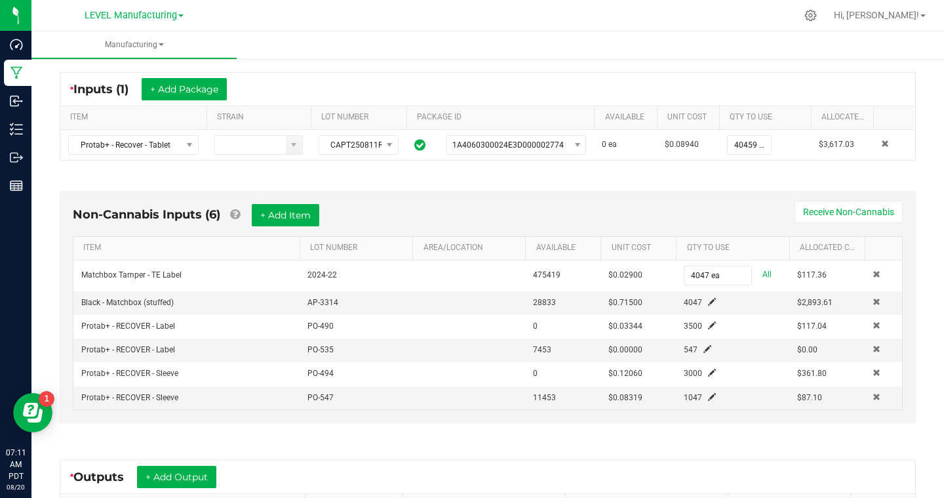
scroll to position [307, 0]
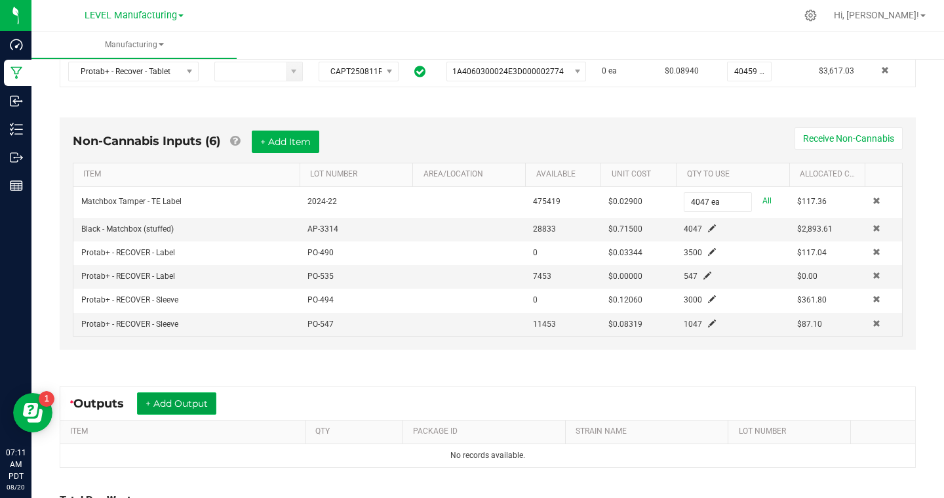
click at [200, 404] on button "+ Add Output" at bounding box center [176, 403] width 79 height 22
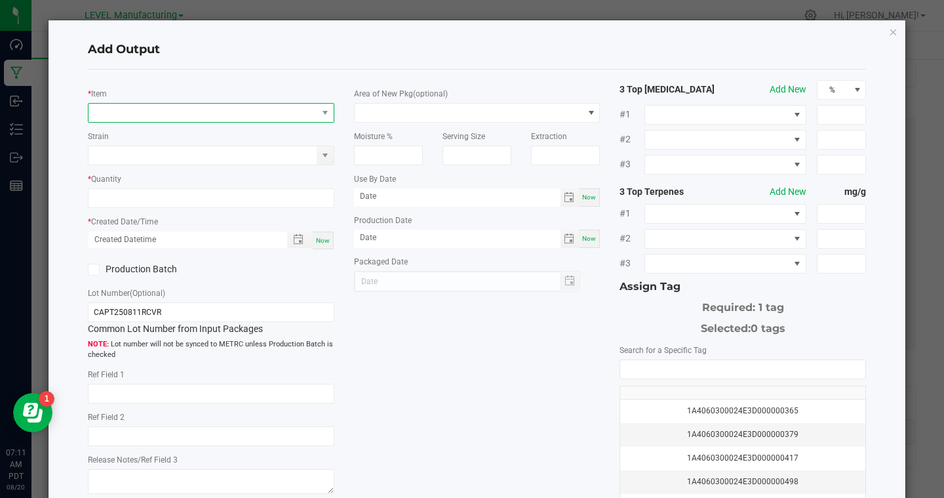
click at [265, 117] on span "NO DATA FOUND" at bounding box center [203, 113] width 229 height 18
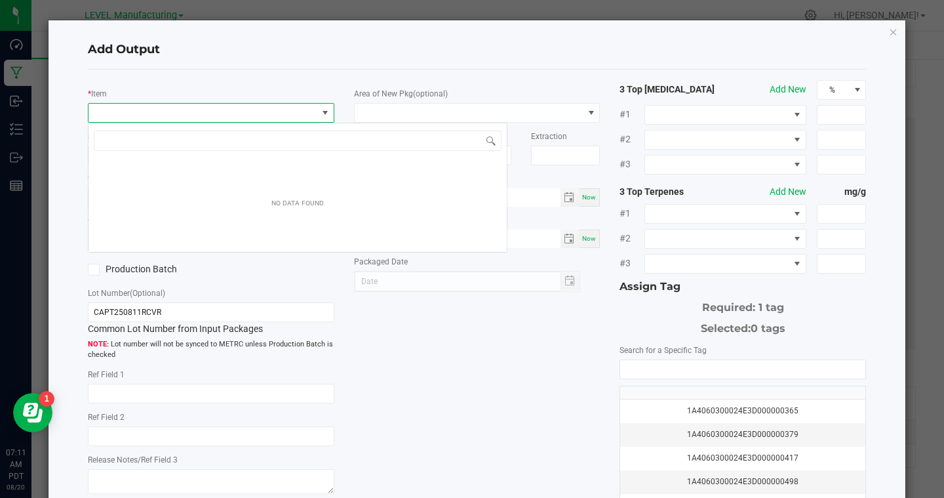
scroll to position [20, 246]
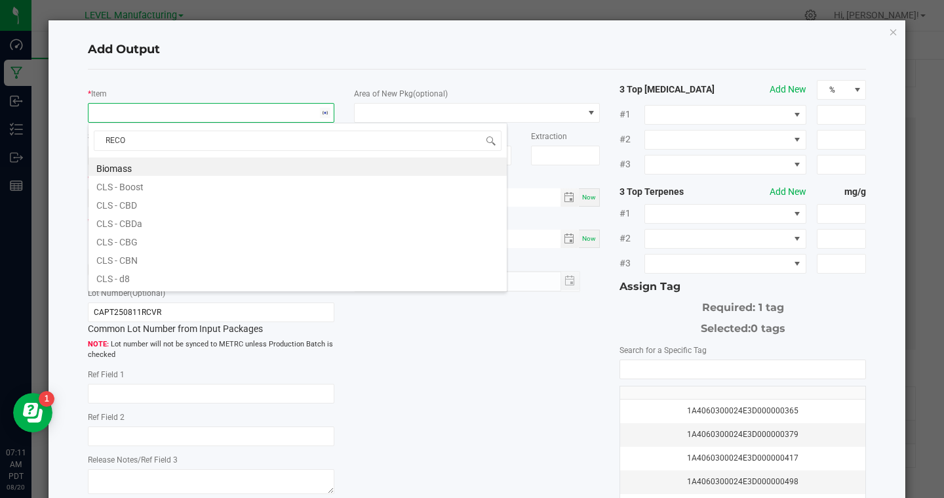
type input "RECOV"
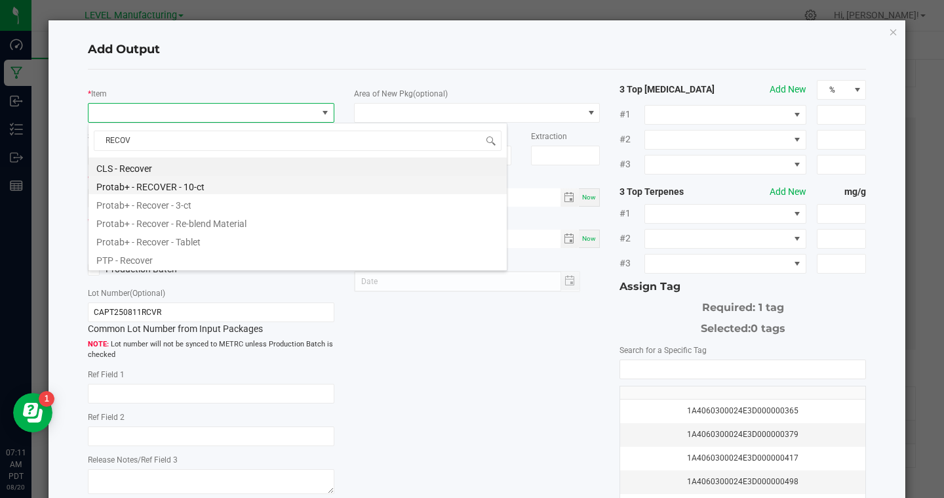
click at [187, 188] on li "Protab+ - RECOVER - 10-ct" at bounding box center [298, 185] width 418 height 18
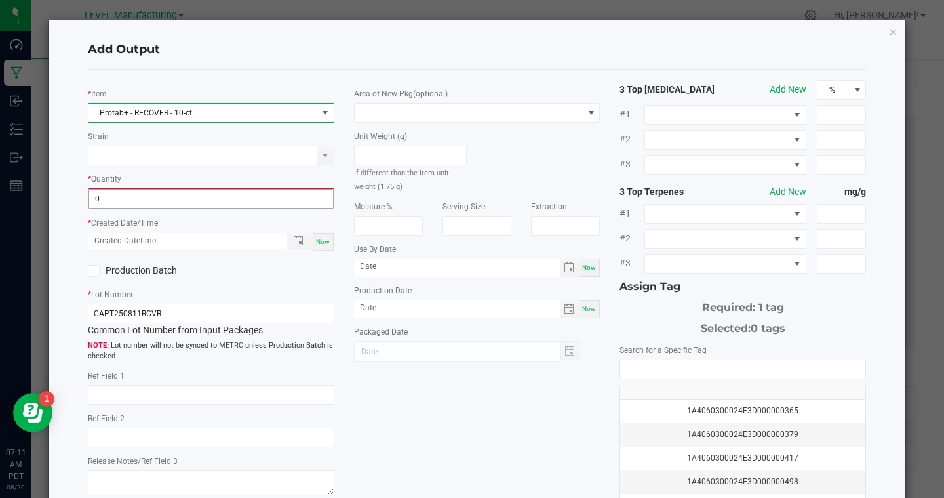
click at [180, 193] on input "0" at bounding box center [211, 198] width 244 height 18
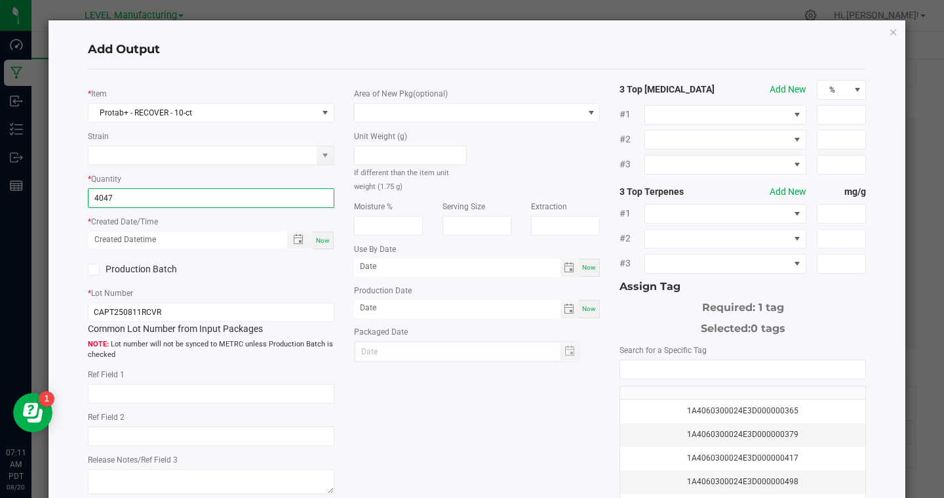
type input "4047 ea"
click at [330, 239] on div "Now" at bounding box center [323, 240] width 21 height 18
type input "[DATE] 7:11 AM"
type input "[DATE]"
click at [94, 269] on icon at bounding box center [93, 269] width 9 height 0
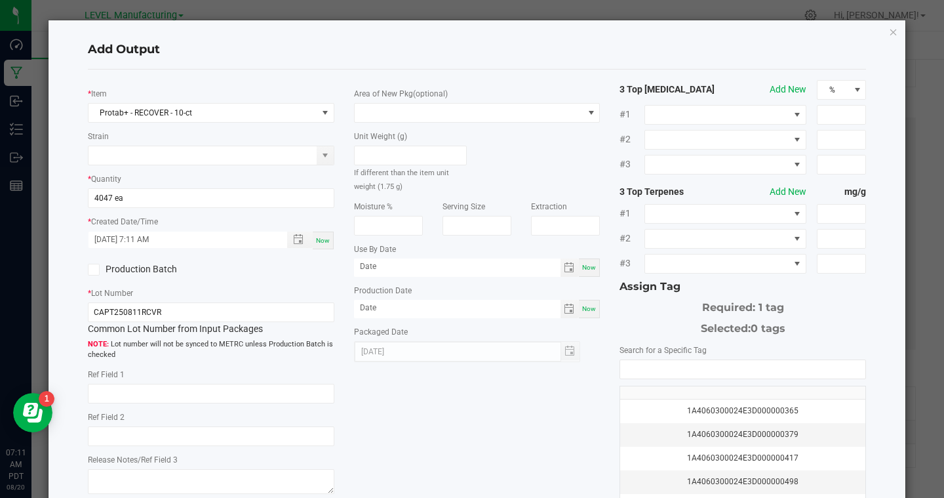
click at [0, 0] on input "Production Batch" at bounding box center [0, 0] width 0 height 0
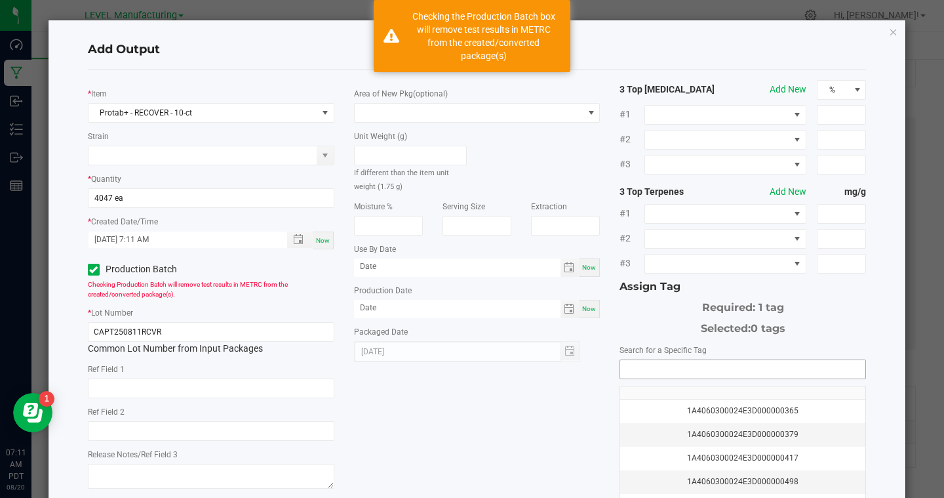
click at [754, 376] on input "NO DATA FOUND" at bounding box center [742, 369] width 245 height 18
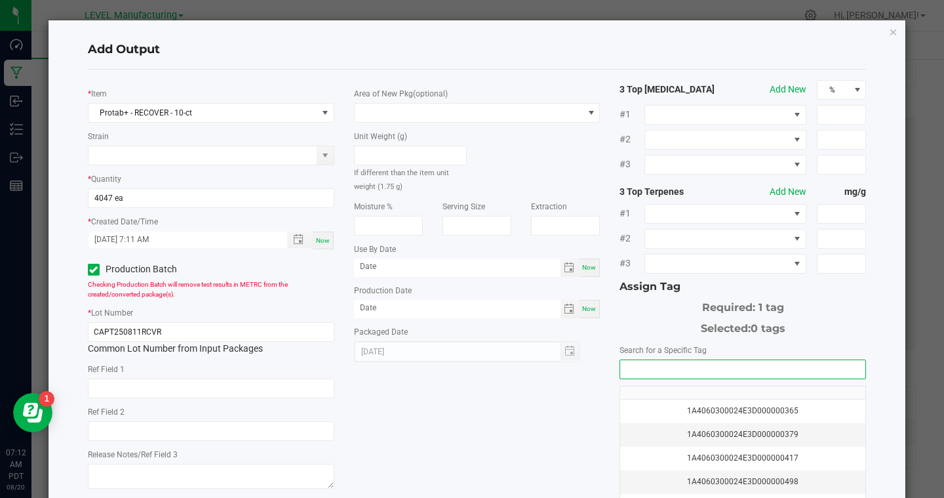
paste input "1A4060300024E3D000002810"
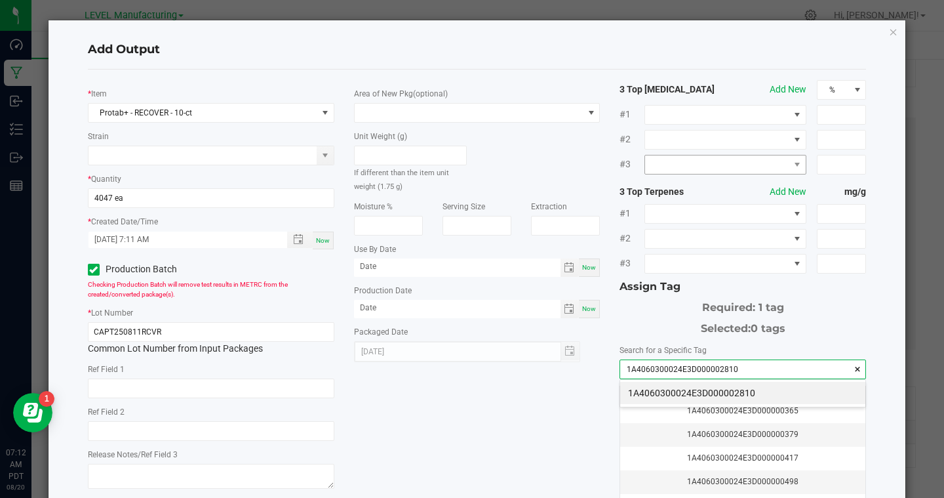
scroll to position [18, 245]
click at [706, 391] on li "1A4060300024E3D000002810" at bounding box center [742, 393] width 245 height 22
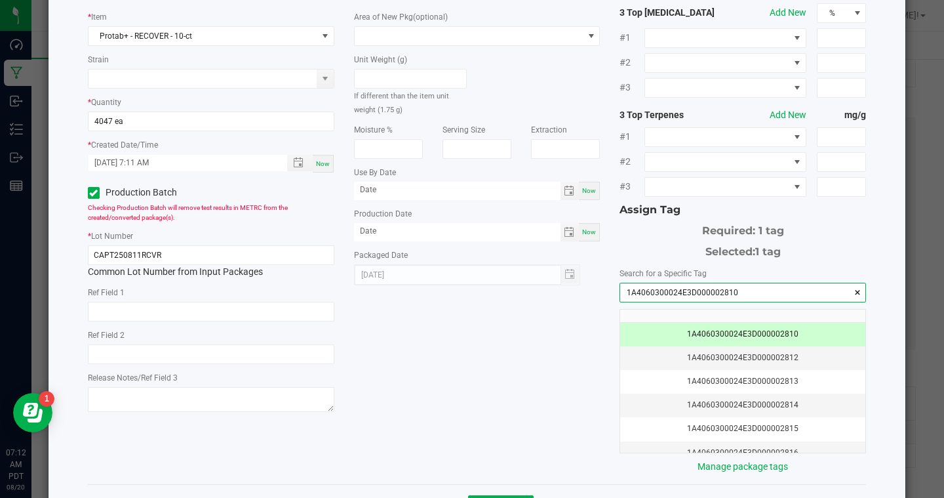
scroll to position [128, 0]
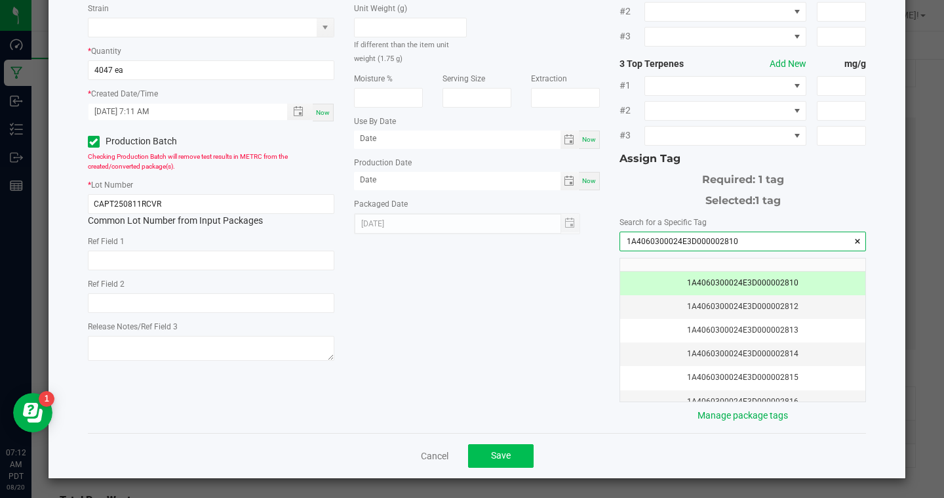
type input "1A4060300024E3D000002810"
click at [507, 446] on button "Save" at bounding box center [501, 456] width 66 height 24
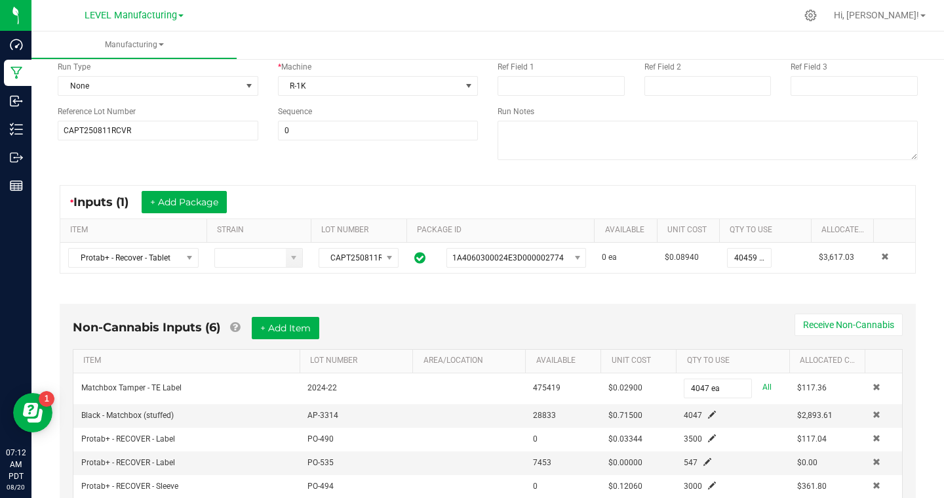
scroll to position [0, 0]
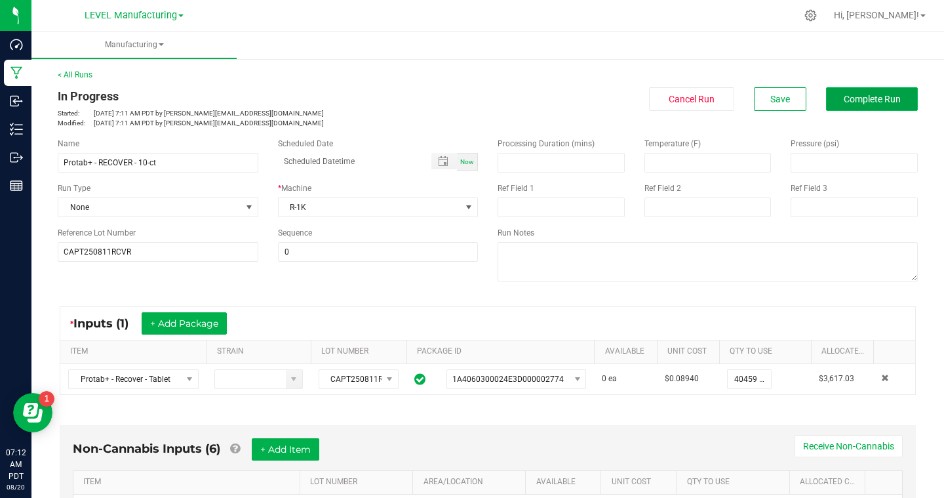
click at [848, 100] on span "Complete Run" at bounding box center [872, 99] width 57 height 10
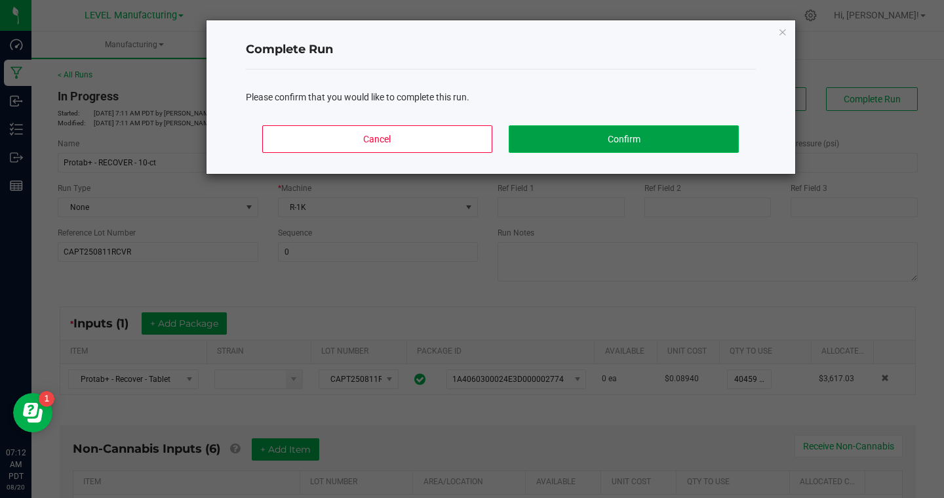
click at [600, 142] on button "Confirm" at bounding box center [623, 139] width 229 height 28
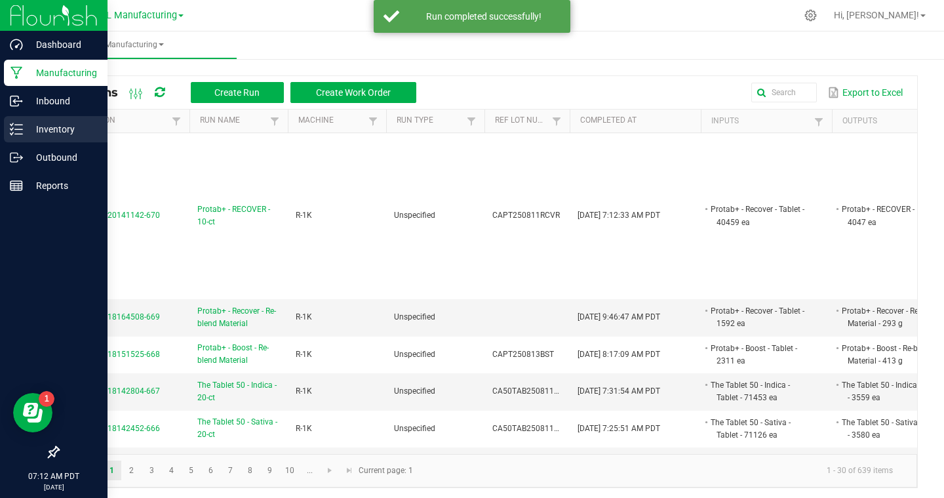
click at [3, 124] on link "Inventory" at bounding box center [54, 130] width 108 height 28
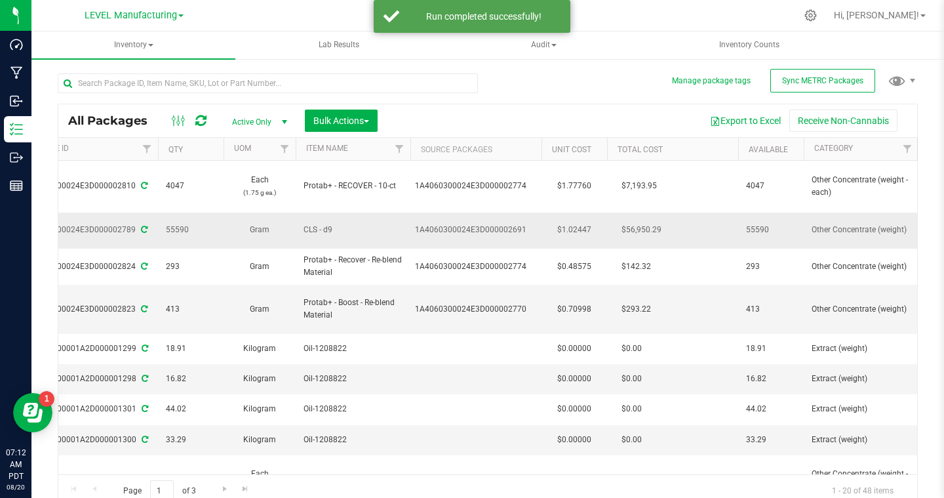
scroll to position [0, 311]
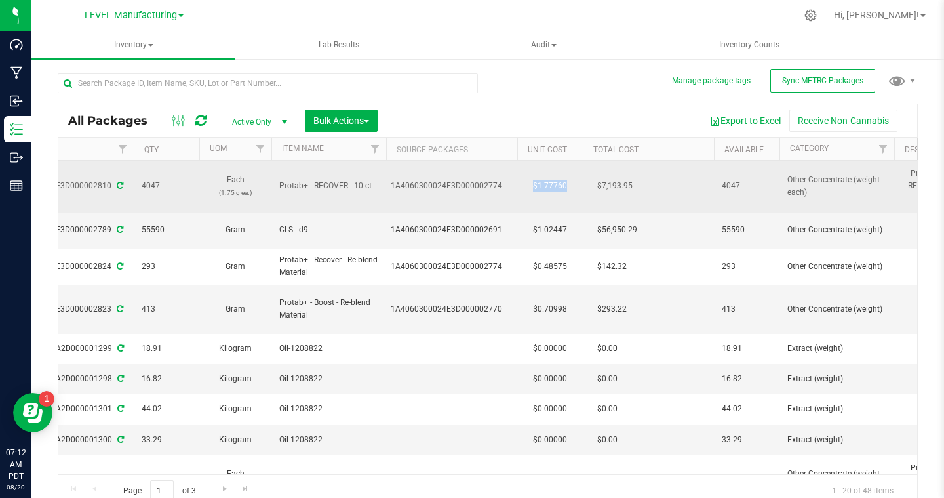
drag, startPoint x: 576, startPoint y: 187, endPoint x: 521, endPoint y: 190, distance: 54.5
click at [521, 190] on td "$1.77760" at bounding box center [550, 187] width 66 height 52
copy td "$1.77760"
